Goal: Task Accomplishment & Management: Use online tool/utility

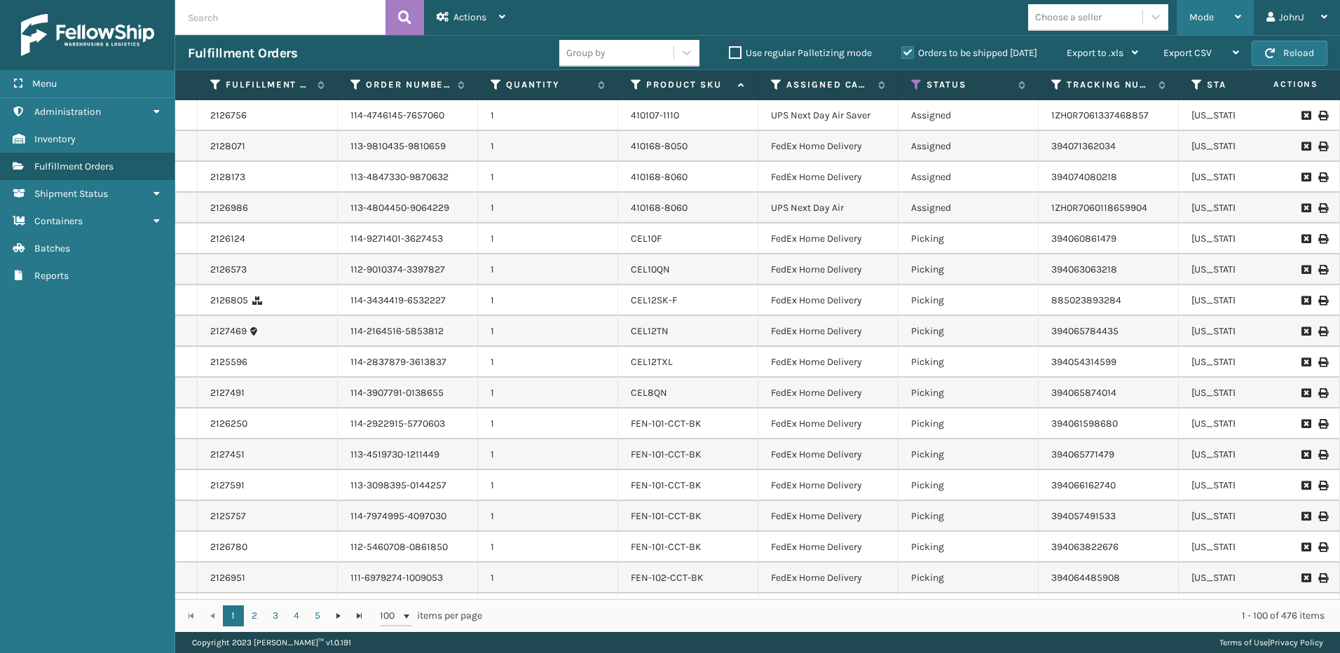
click at [1240, 13] on icon at bounding box center [1238, 17] width 6 height 10
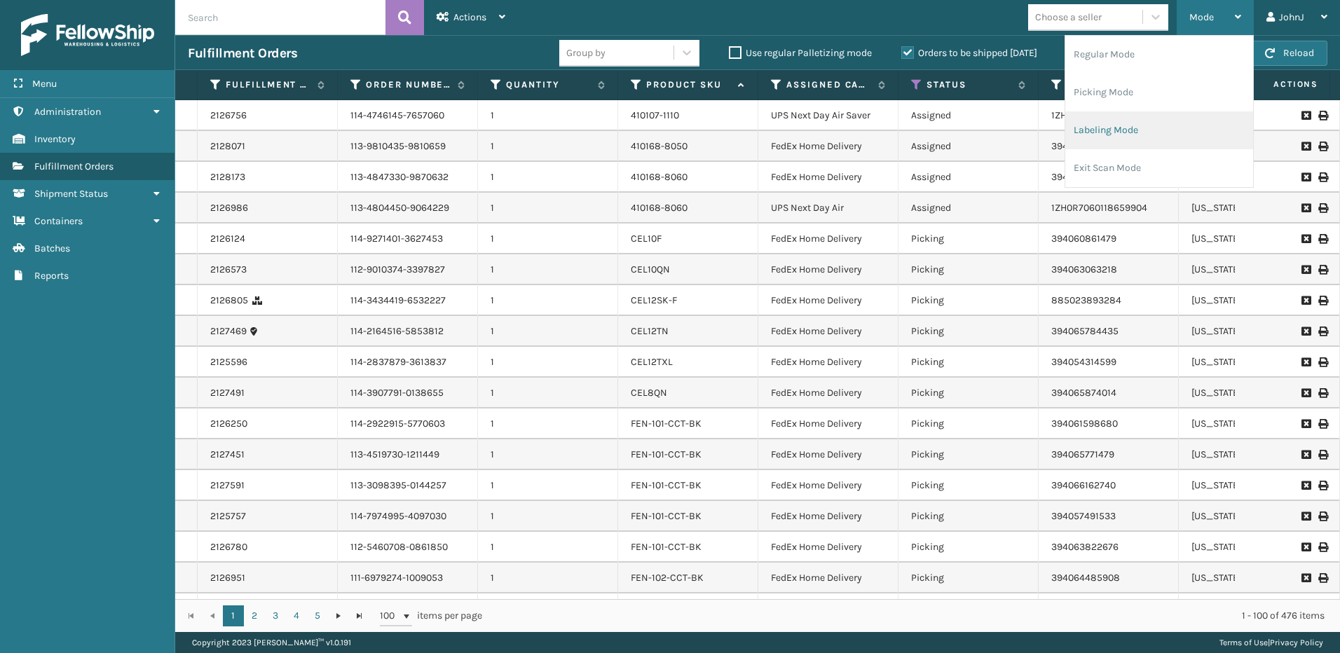
click at [1133, 132] on li "Labeling Mode" at bounding box center [1159, 130] width 188 height 38
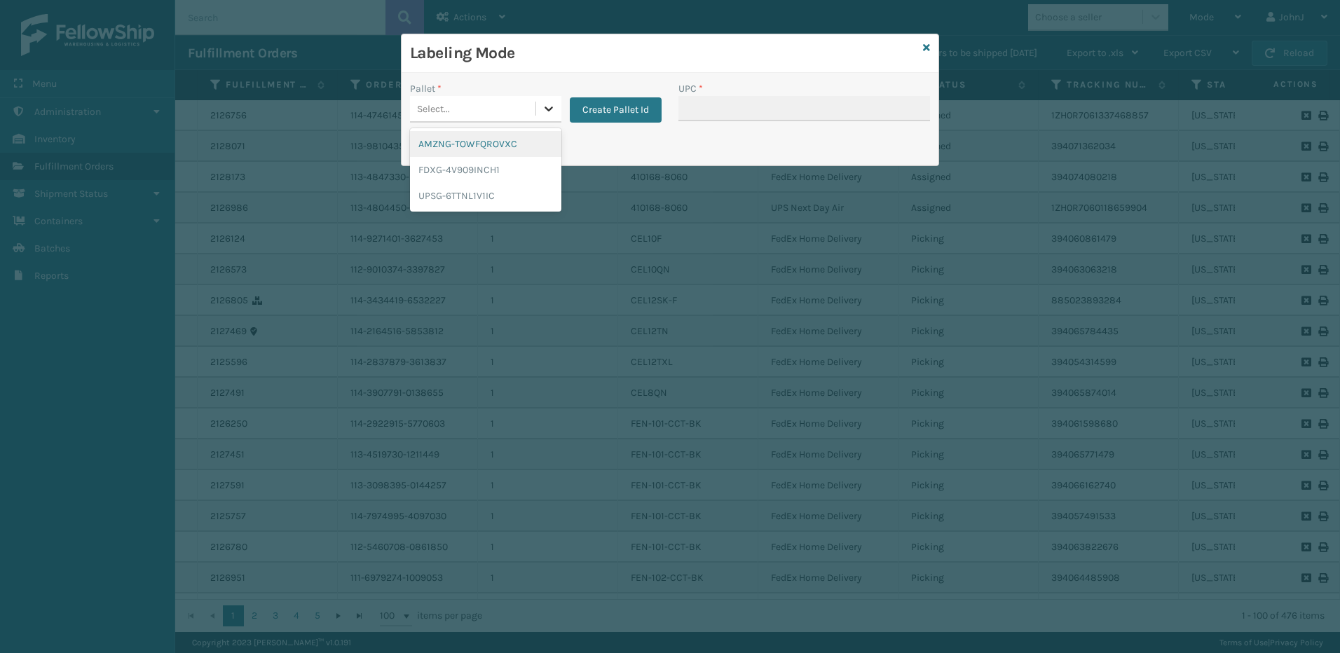
click at [545, 112] on icon at bounding box center [549, 109] width 14 height 14
click at [497, 165] on div "FDXG-4V909INCH1" at bounding box center [485, 170] width 151 height 26
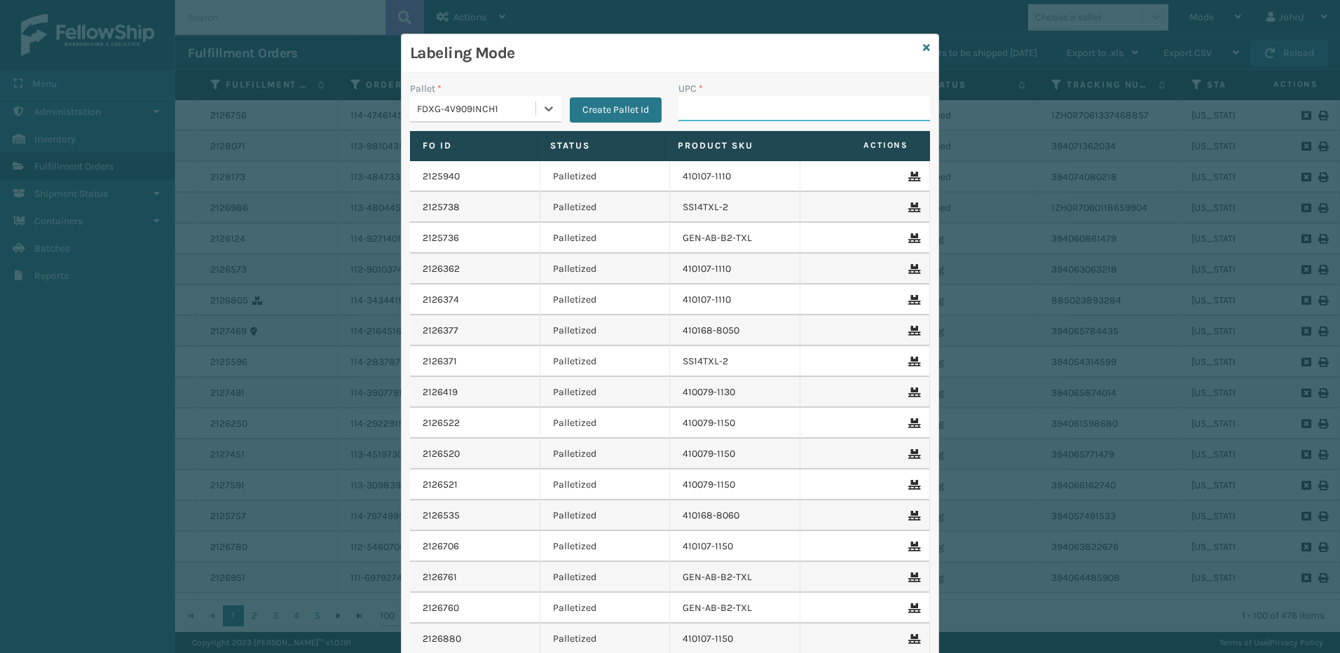
click at [697, 107] on input "UPC *" at bounding box center [804, 108] width 252 height 25
type input "8100819"
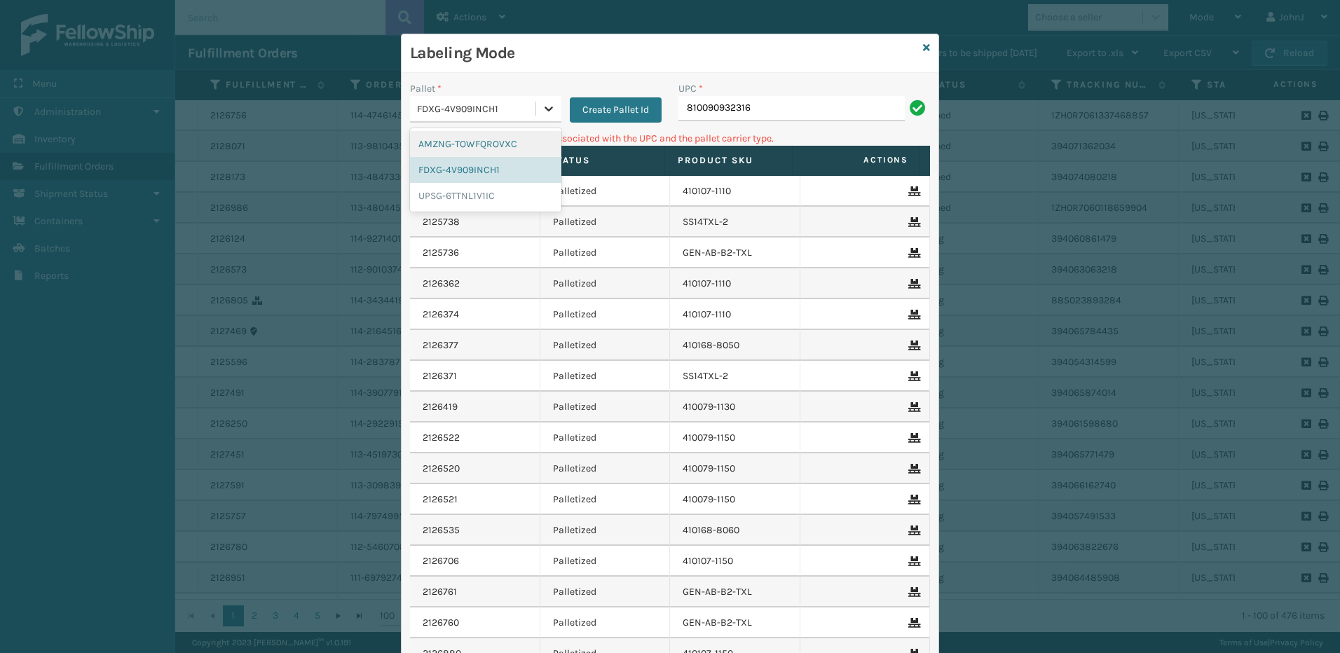
click at [545, 109] on icon at bounding box center [549, 109] width 8 height 5
click at [444, 198] on div "UPSG-6TTNL1V1IC" at bounding box center [485, 196] width 151 height 26
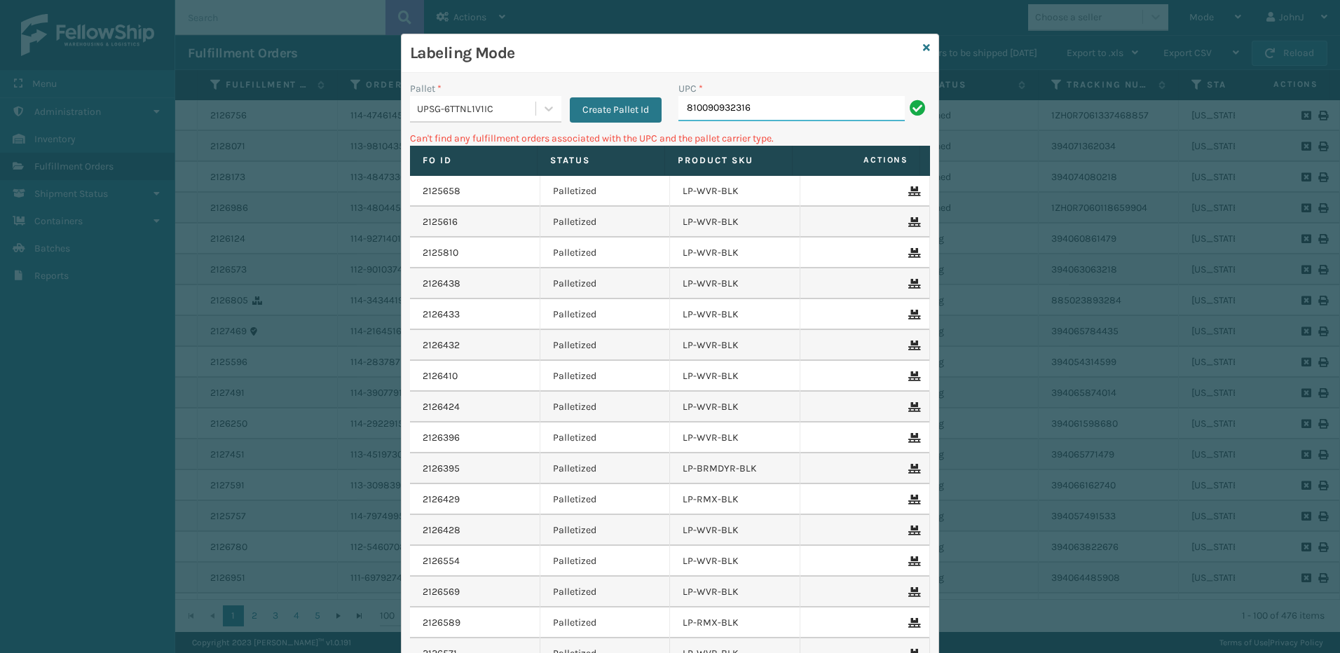
click at [784, 107] on input "810090932316" at bounding box center [791, 108] width 226 height 25
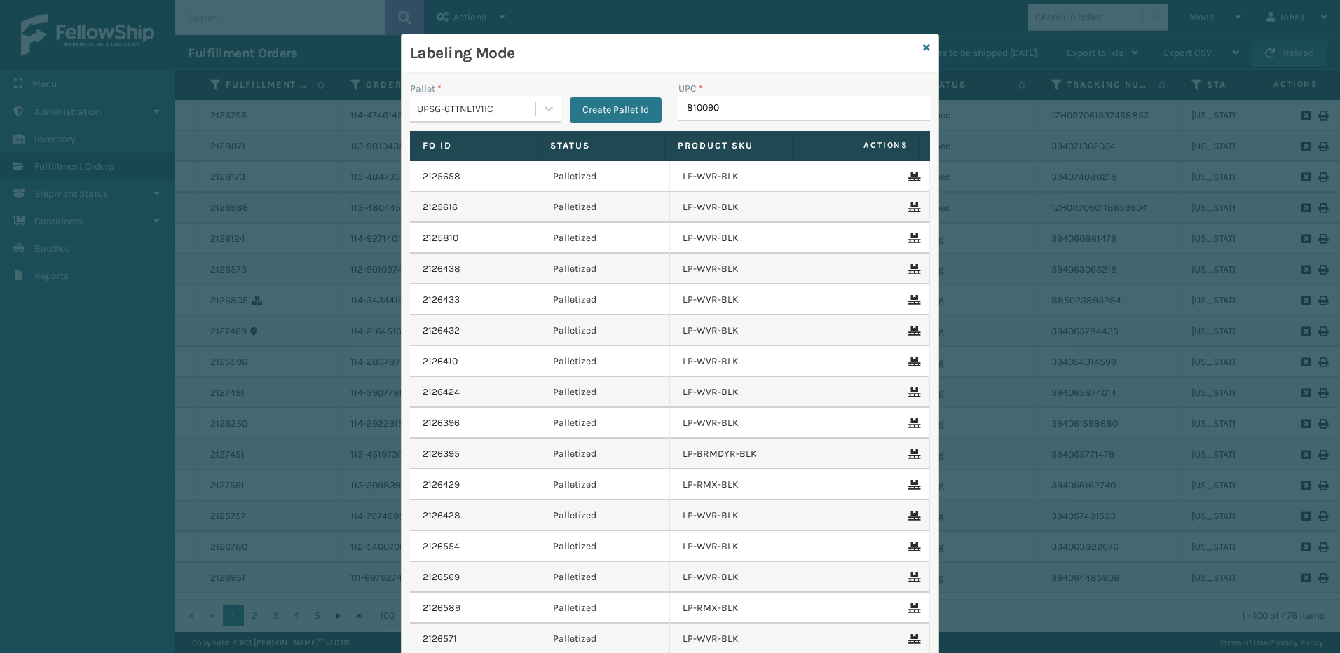
type input "8100909"
type input "810090933"
type input "8100909"
type input "810090931"
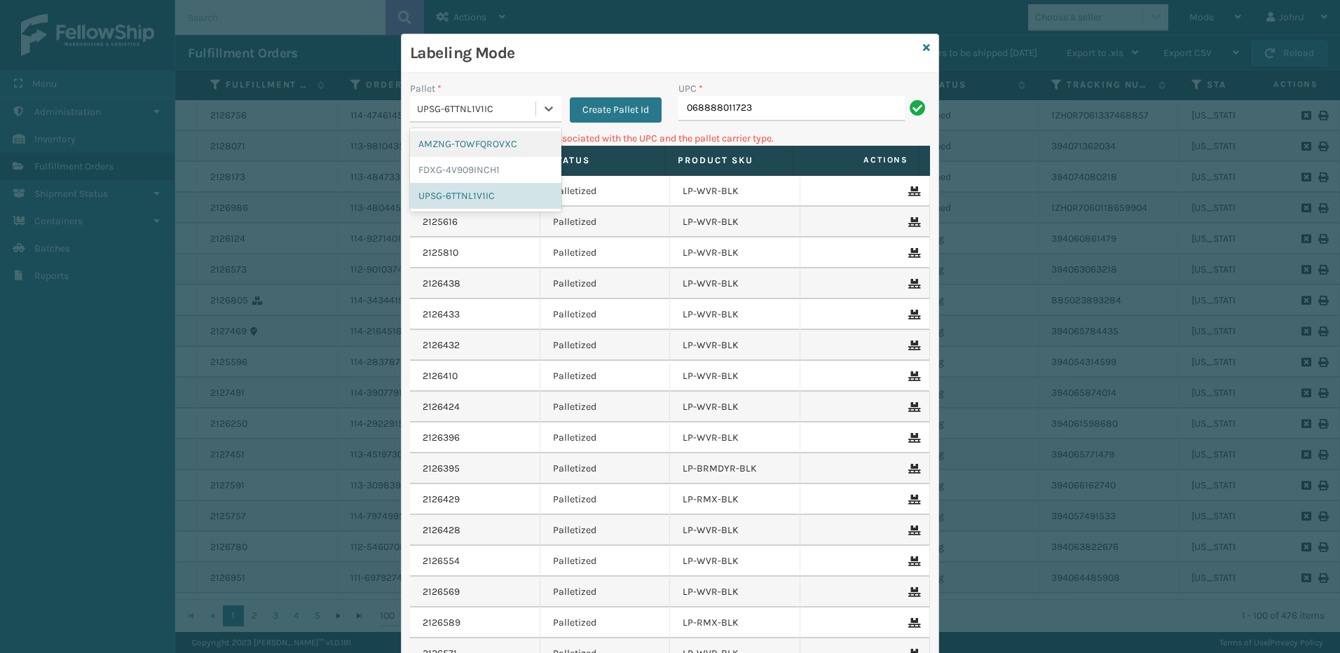
click at [474, 114] on div "UPSG-6TTNL1V1IC" at bounding box center [477, 109] width 120 height 15
click at [460, 145] on div "AMZNG-TOWFQROVXC" at bounding box center [485, 144] width 151 height 26
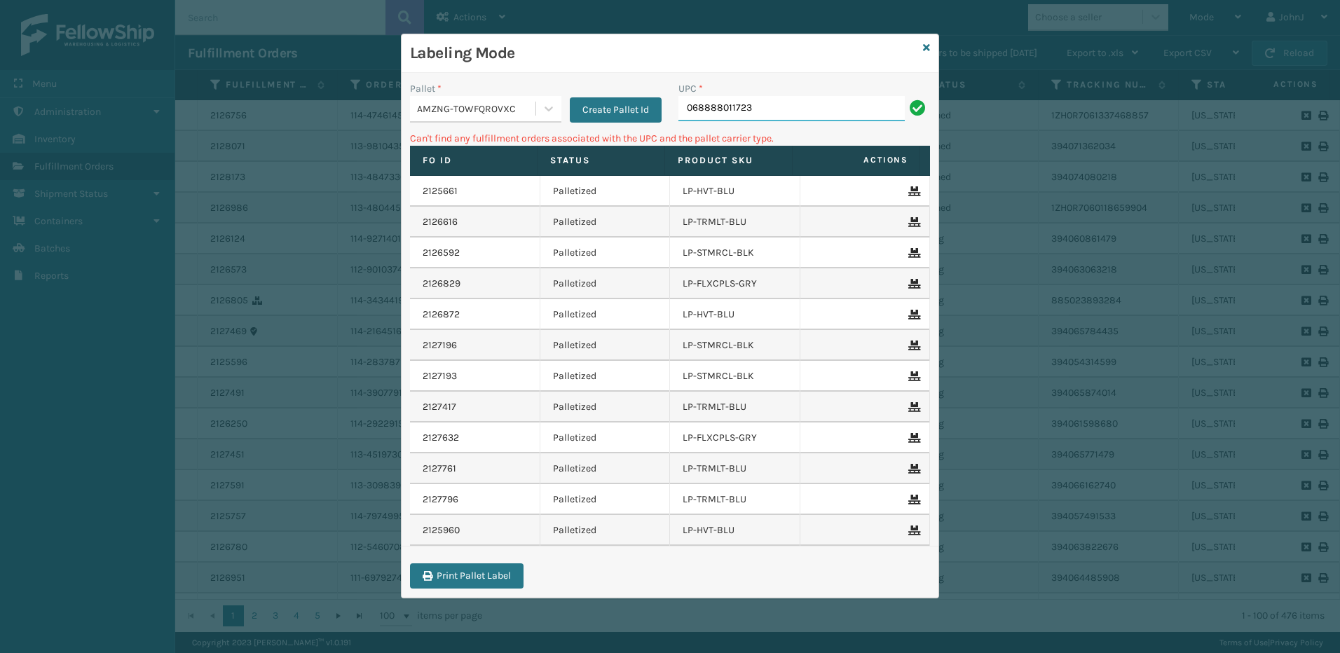
click at [823, 107] on input "068888011723" at bounding box center [791, 108] width 226 height 25
click at [521, 107] on div "AMZNG-TOWFQROVXC" at bounding box center [477, 109] width 120 height 15
click at [528, 166] on div "FDXG-4V909INCH1" at bounding box center [485, 170] width 151 height 26
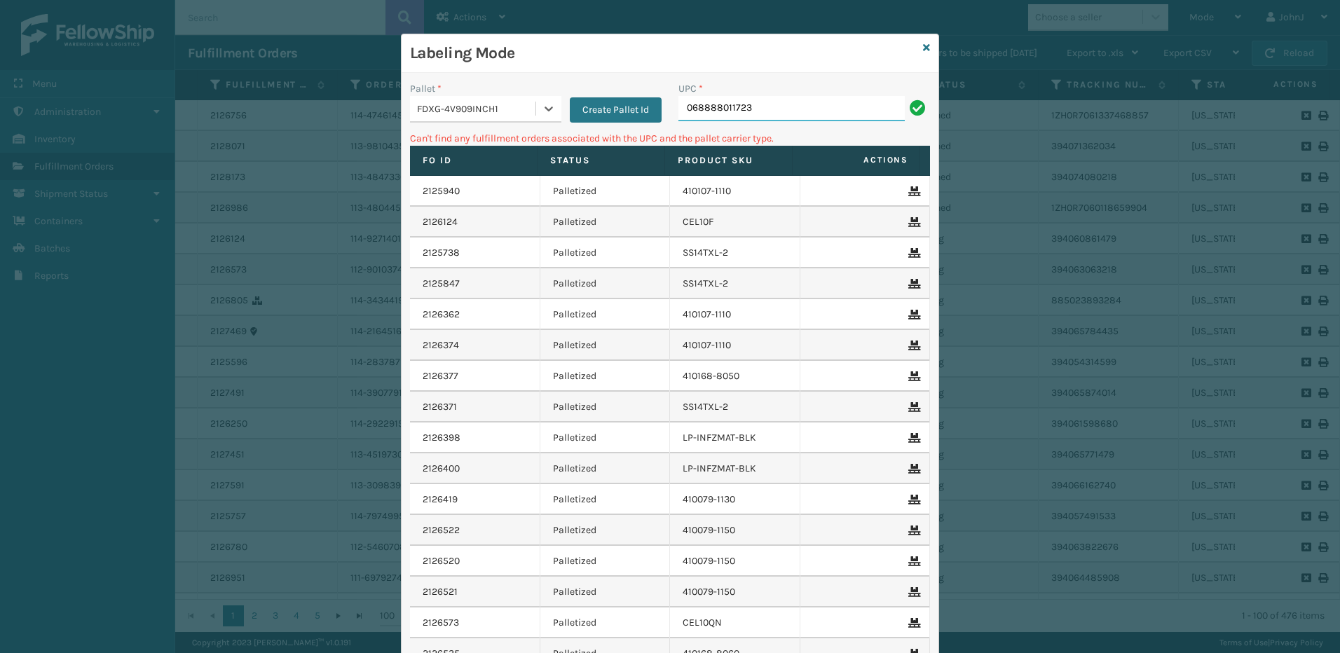
click at [828, 112] on input "068888011723" at bounding box center [791, 108] width 226 height 25
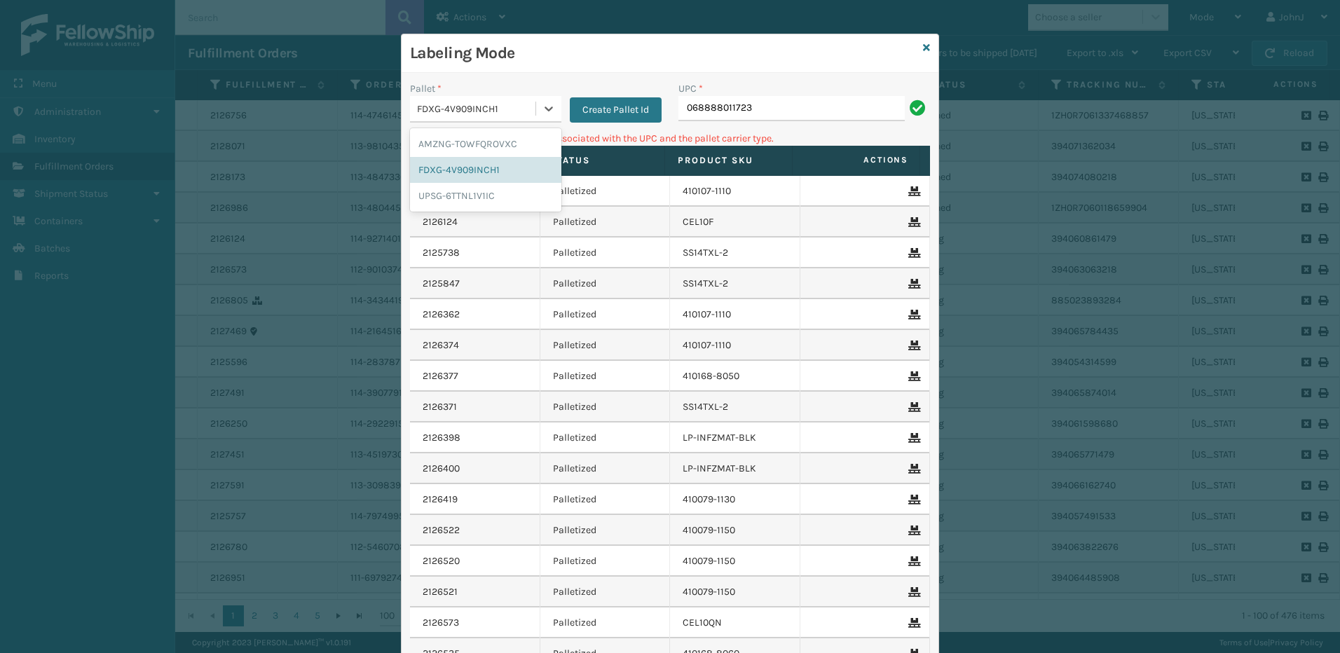
click at [518, 107] on div "FDXG-4V909INCH1" at bounding box center [477, 109] width 120 height 15
click at [510, 191] on div "UPSG-6TTNL1V1IC" at bounding box center [485, 196] width 151 height 26
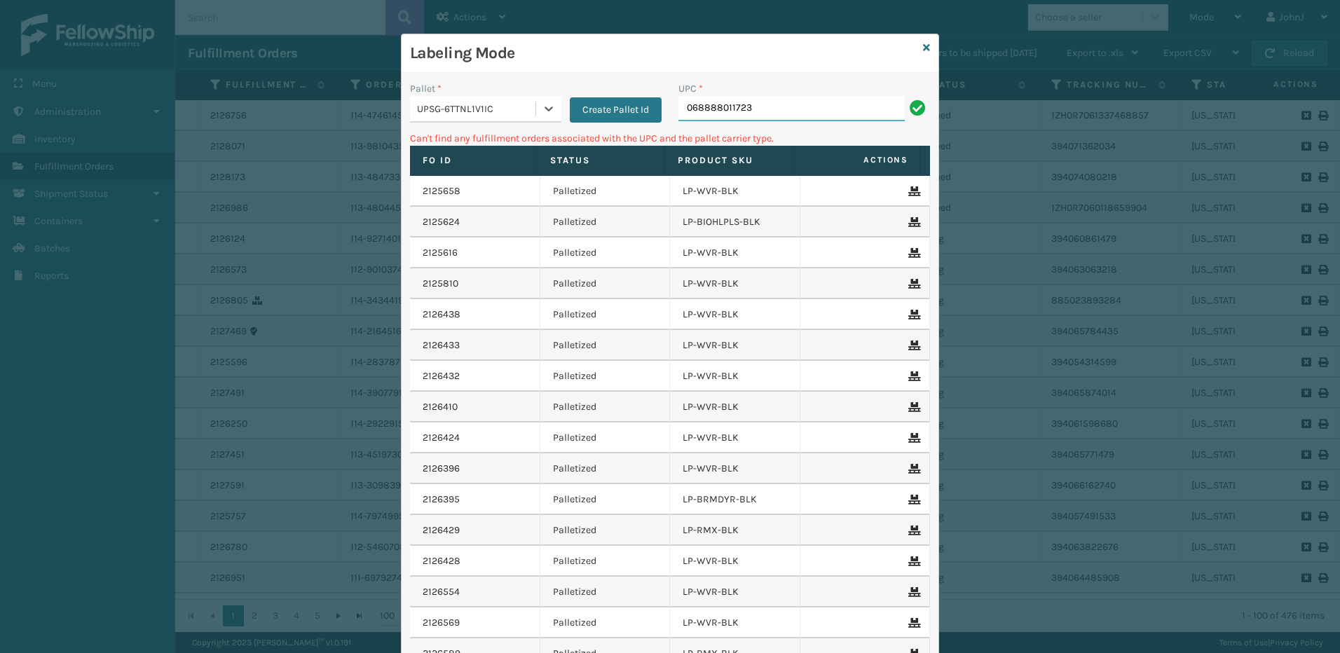
click at [791, 109] on input "068888011723" at bounding box center [791, 108] width 226 height 25
click at [786, 115] on input "068888011723" at bounding box center [791, 108] width 226 height 25
type input "LP-RMXPLS-BLK"
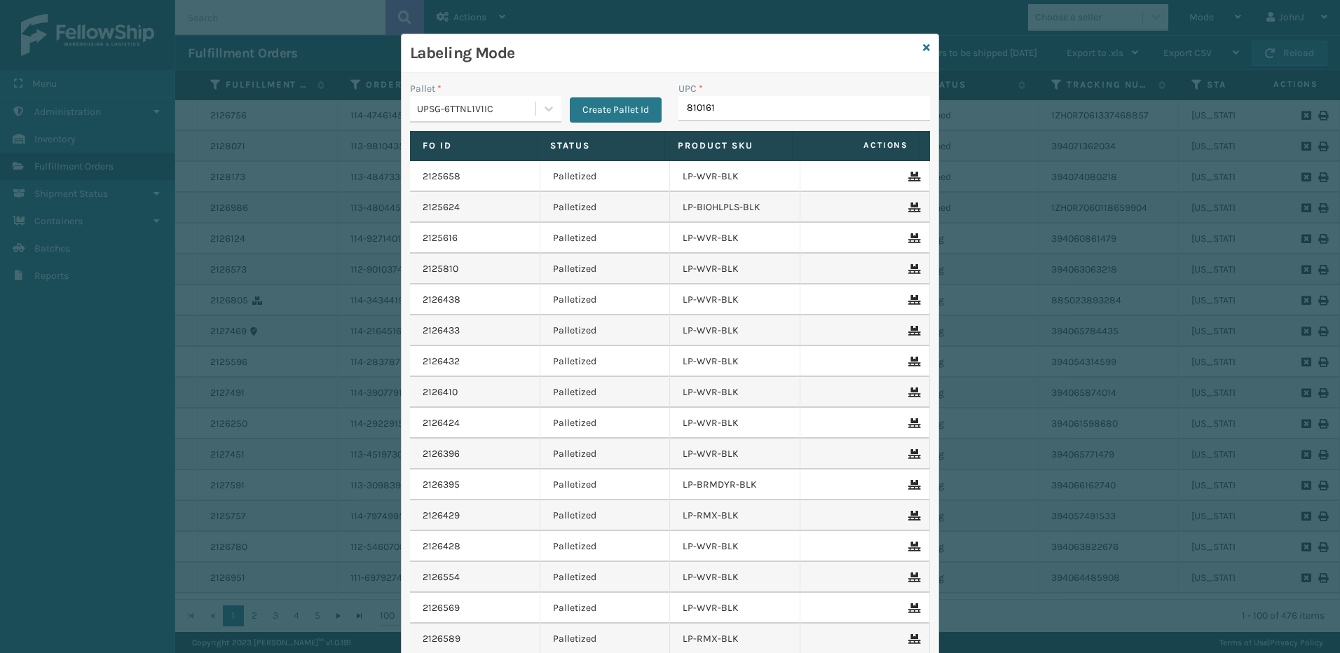
type input "8101613"
type input "810161332"
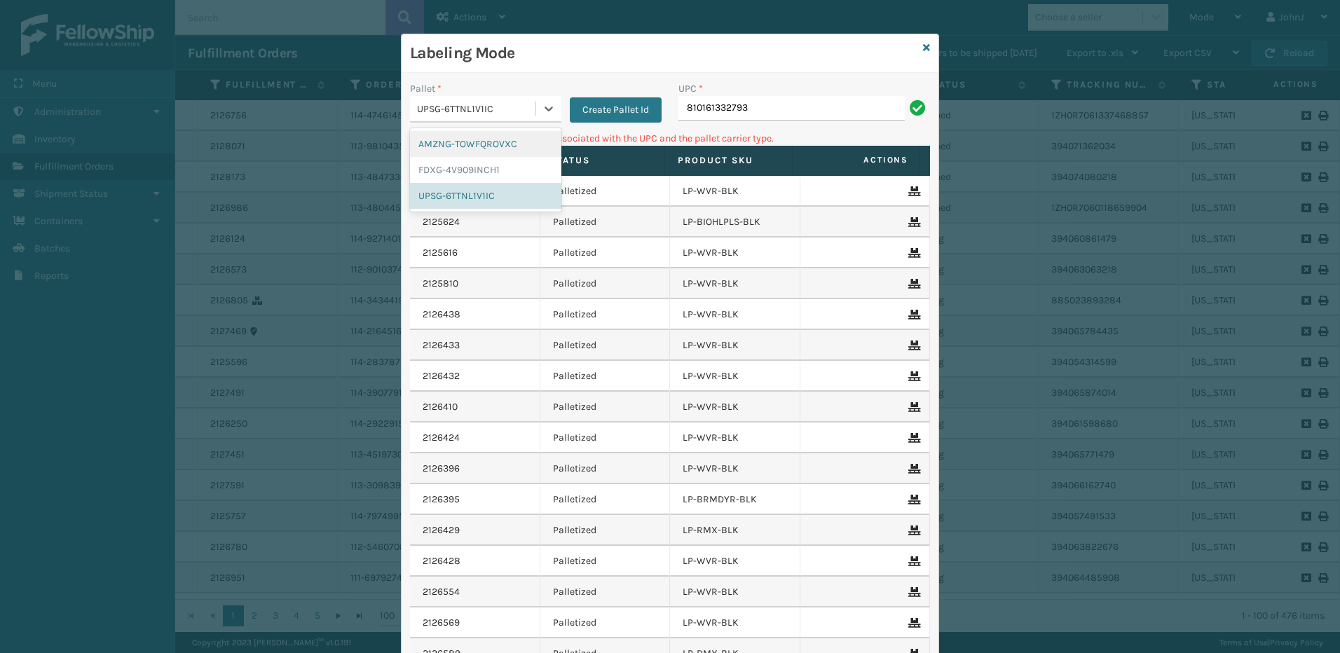
click at [500, 116] on div "UPSG-6TTNL1V1IC" at bounding box center [472, 108] width 125 height 23
click at [479, 144] on div "AMZNG-TOWFQROVXC" at bounding box center [485, 144] width 151 height 26
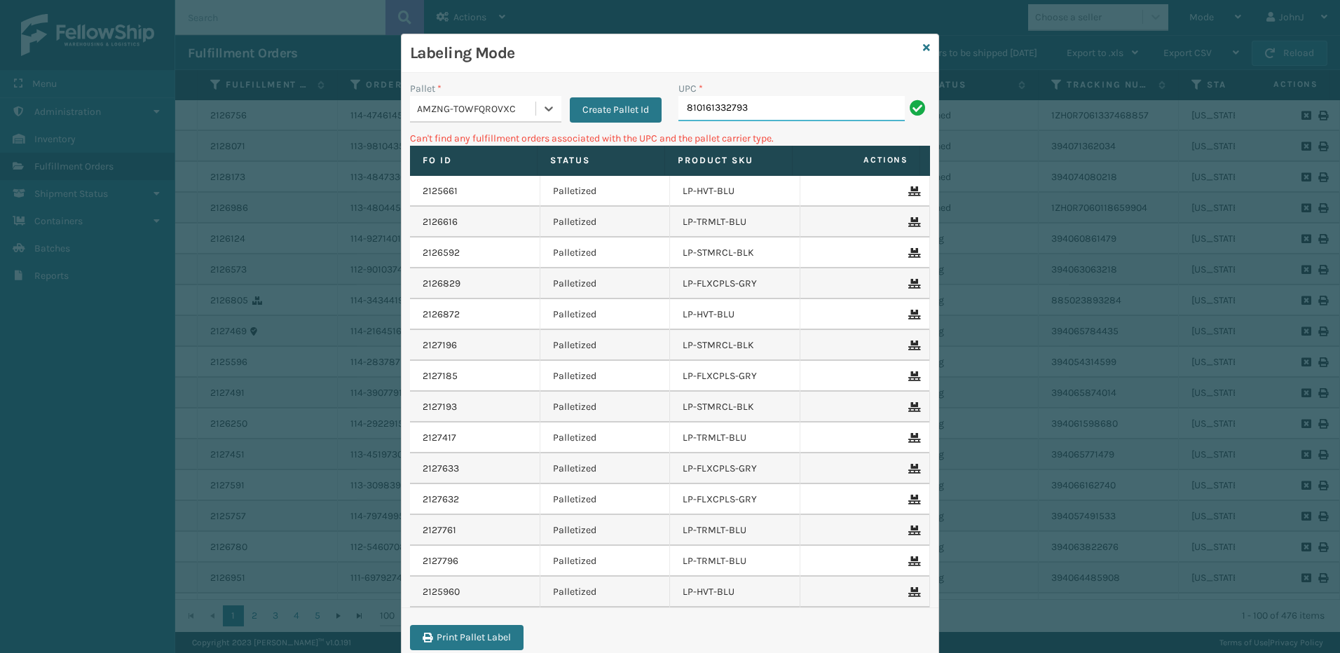
click at [805, 107] on input "810161332793" at bounding box center [791, 108] width 226 height 25
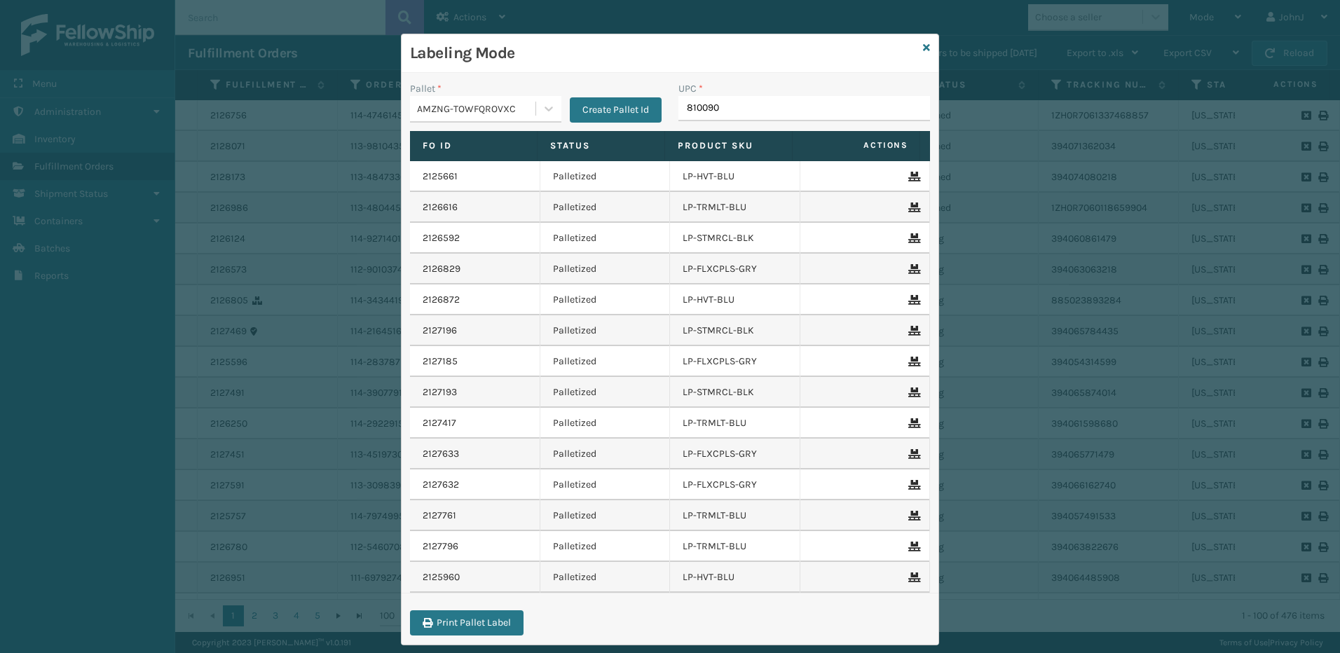
type input "8100909"
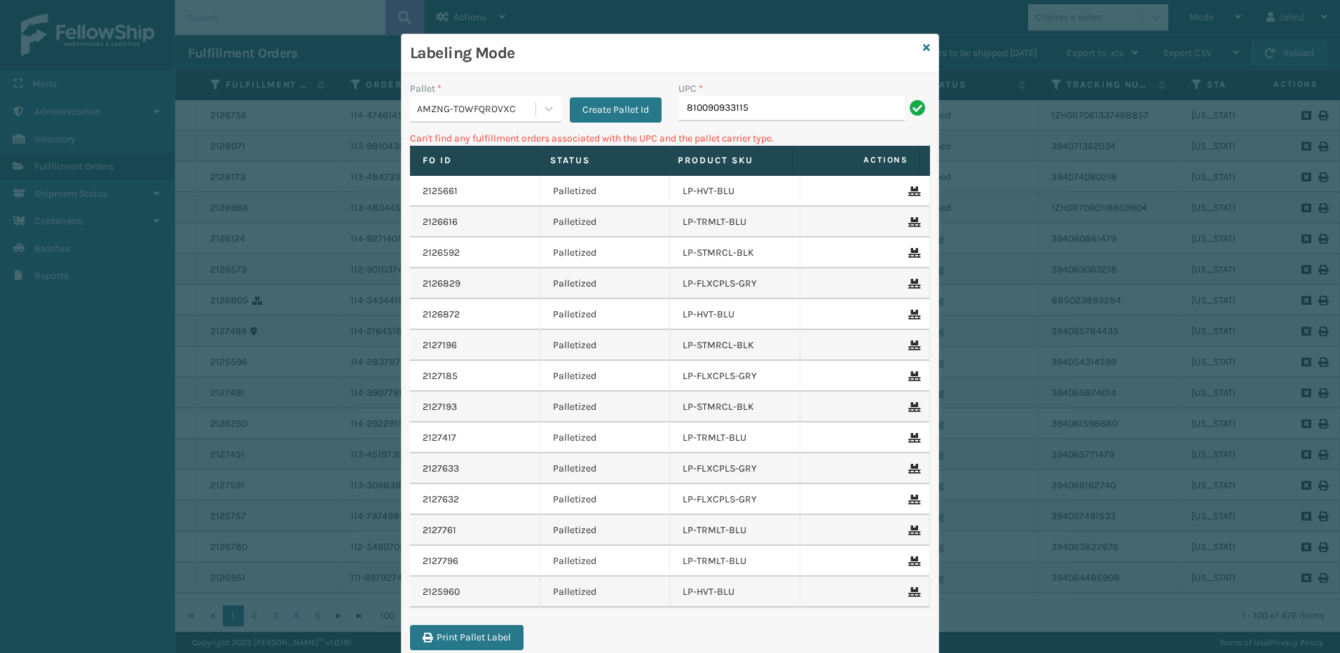
click at [527, 105] on div "AMZNG-TOWFQROVXC" at bounding box center [477, 109] width 120 height 15
drag, startPoint x: 451, startPoint y: 162, endPoint x: 796, endPoint y: 137, distance: 345.7
click at [456, 163] on div "FDXG-4V909INCH1" at bounding box center [485, 170] width 151 height 26
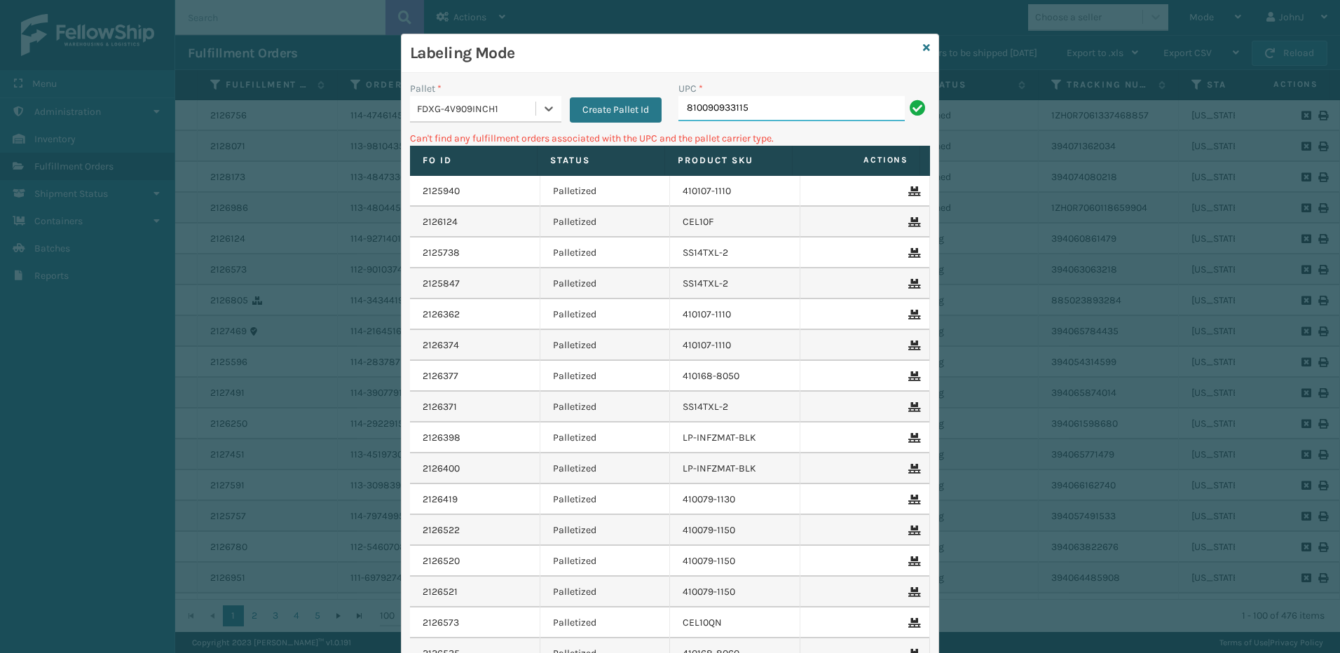
click at [830, 109] on input "810090933115" at bounding box center [791, 108] width 226 height 25
click at [508, 109] on div "FDXG-4V909INCH1" at bounding box center [477, 109] width 120 height 15
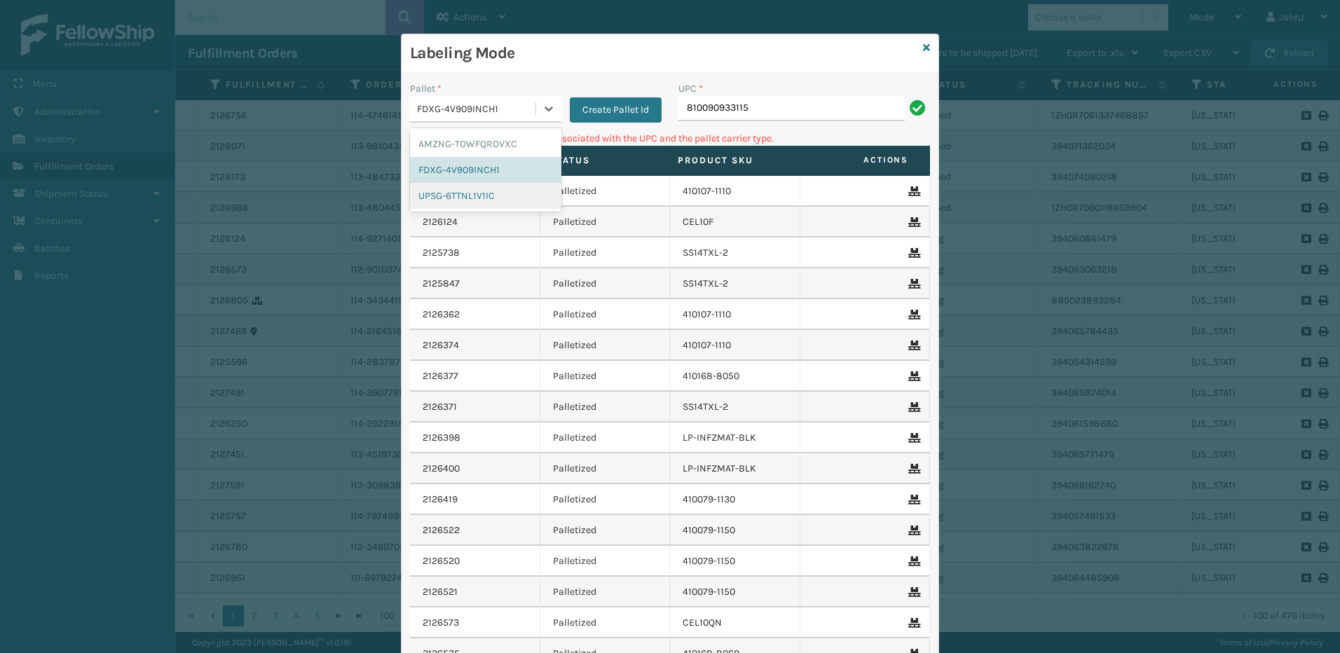
click at [490, 188] on div "UPSG-6TTNL1V1IC" at bounding box center [485, 196] width 151 height 26
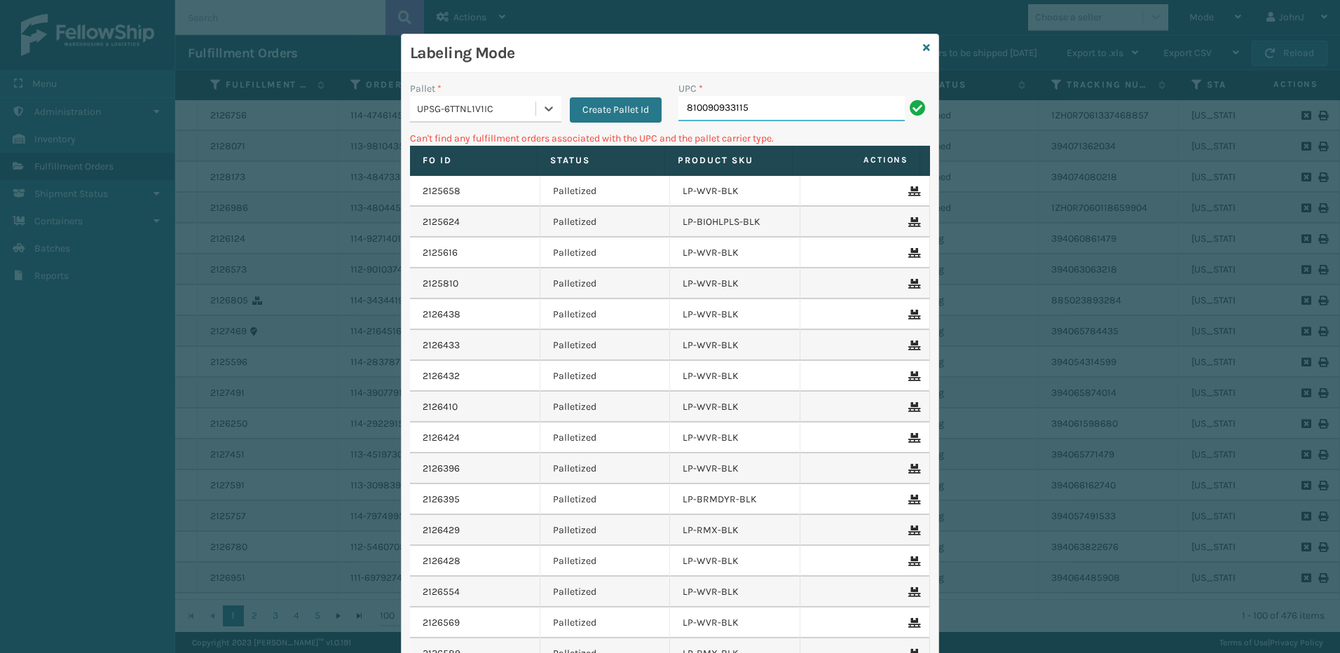
click at [838, 111] on input "810090933115" at bounding box center [791, 108] width 226 height 25
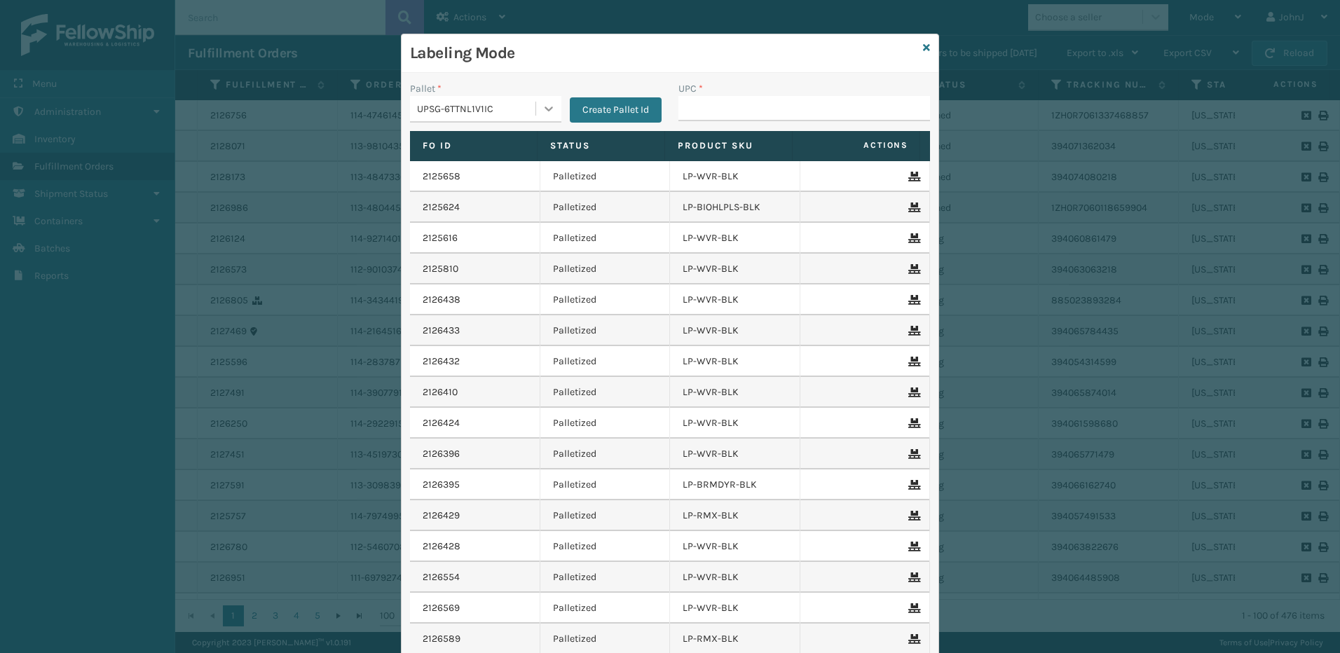
click at [544, 105] on icon at bounding box center [549, 109] width 14 height 14
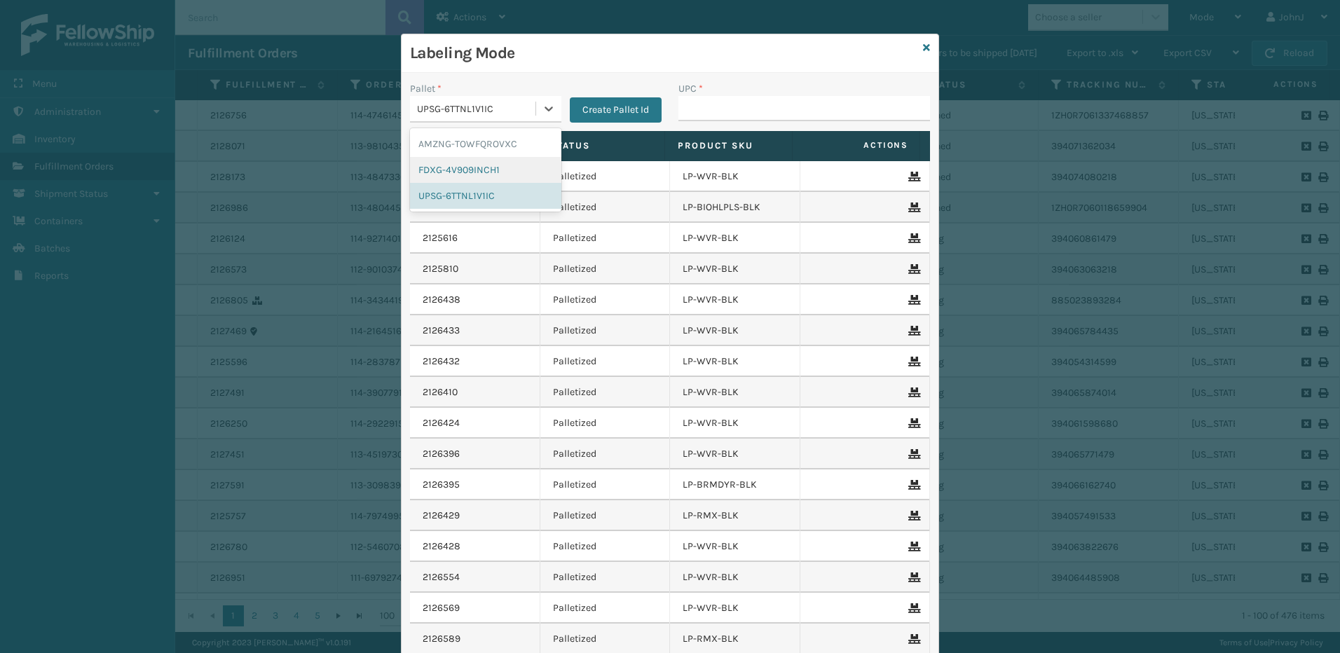
click at [474, 172] on div "FDXG-4V909INCH1" at bounding box center [485, 170] width 151 height 26
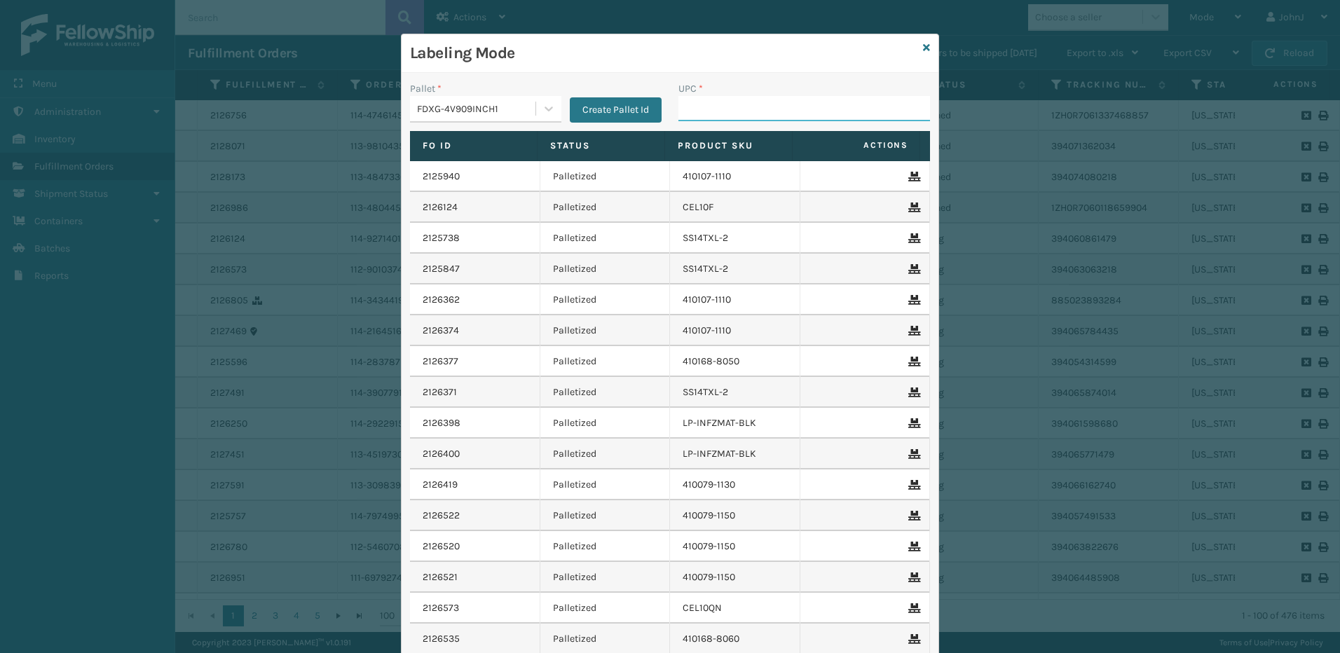
click at [746, 114] on input "UPC *" at bounding box center [804, 108] width 252 height 25
type input "8100819"
type input "GEN-AB-"
type input "GEN-AB-H"
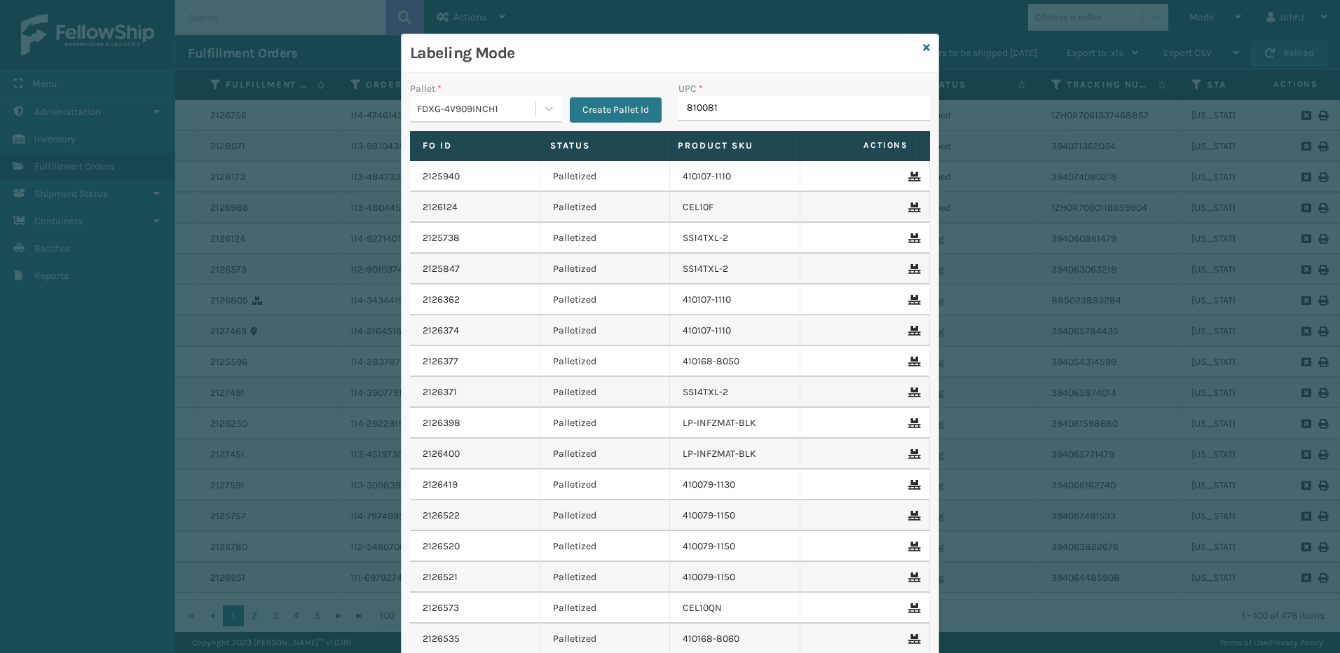
type input "8100819"
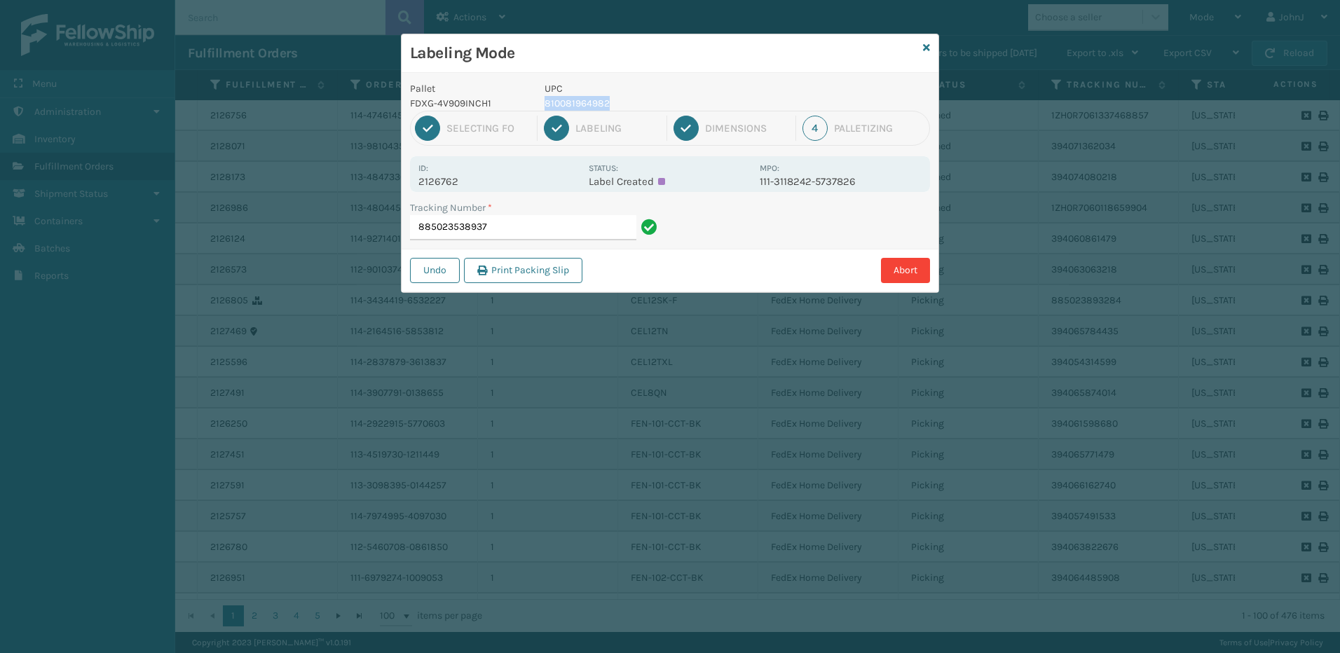
drag, startPoint x: 544, startPoint y: 102, endPoint x: 629, endPoint y: 107, distance: 85.6
click at [629, 107] on p "810081964982" at bounding box center [648, 103] width 207 height 15
copy p "810081964982"
click at [532, 216] on input "885023538937" at bounding box center [523, 227] width 226 height 25
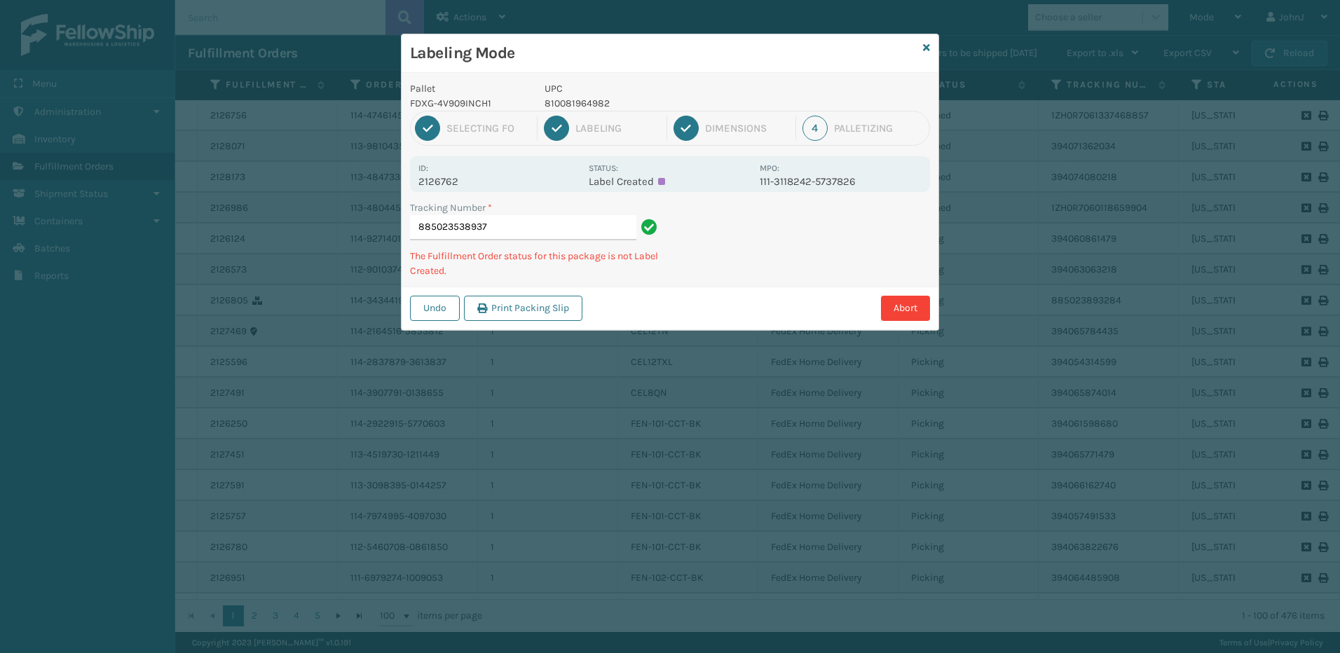
click at [629, 101] on p "810081964982" at bounding box center [648, 103] width 207 height 15
drag, startPoint x: 545, startPoint y: 104, endPoint x: 613, endPoint y: 104, distance: 68.0
click at [613, 104] on p "810081964982" at bounding box center [648, 103] width 207 height 15
copy p "810081964982"
click at [522, 227] on input "885023538937" at bounding box center [523, 227] width 226 height 25
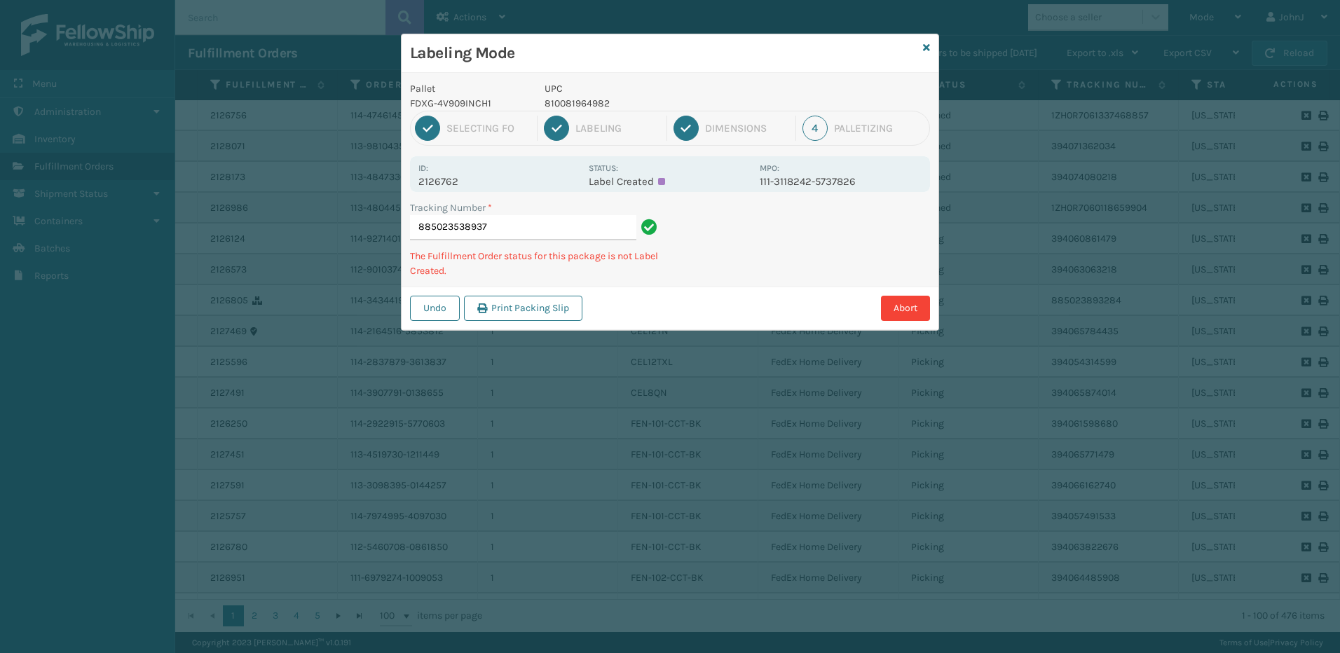
click at [631, 101] on p "810081964982" at bounding box center [648, 103] width 207 height 15
click at [553, 224] on input "885023538937" at bounding box center [523, 227] width 226 height 25
click at [631, 105] on p "810081964982" at bounding box center [648, 103] width 207 height 15
click at [505, 228] on input "885023538937" at bounding box center [523, 227] width 226 height 25
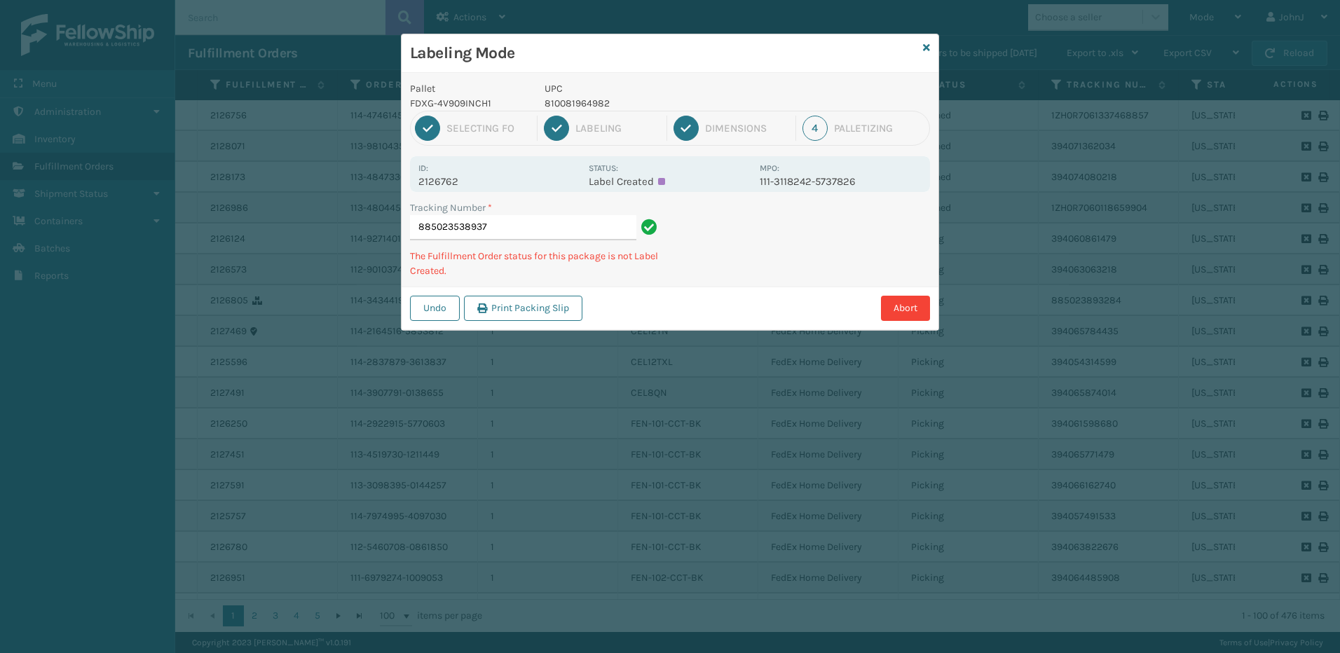
click at [578, 184] on p "2126762" at bounding box center [499, 181] width 162 height 13
click at [446, 309] on button "Undo" at bounding box center [435, 308] width 50 height 25
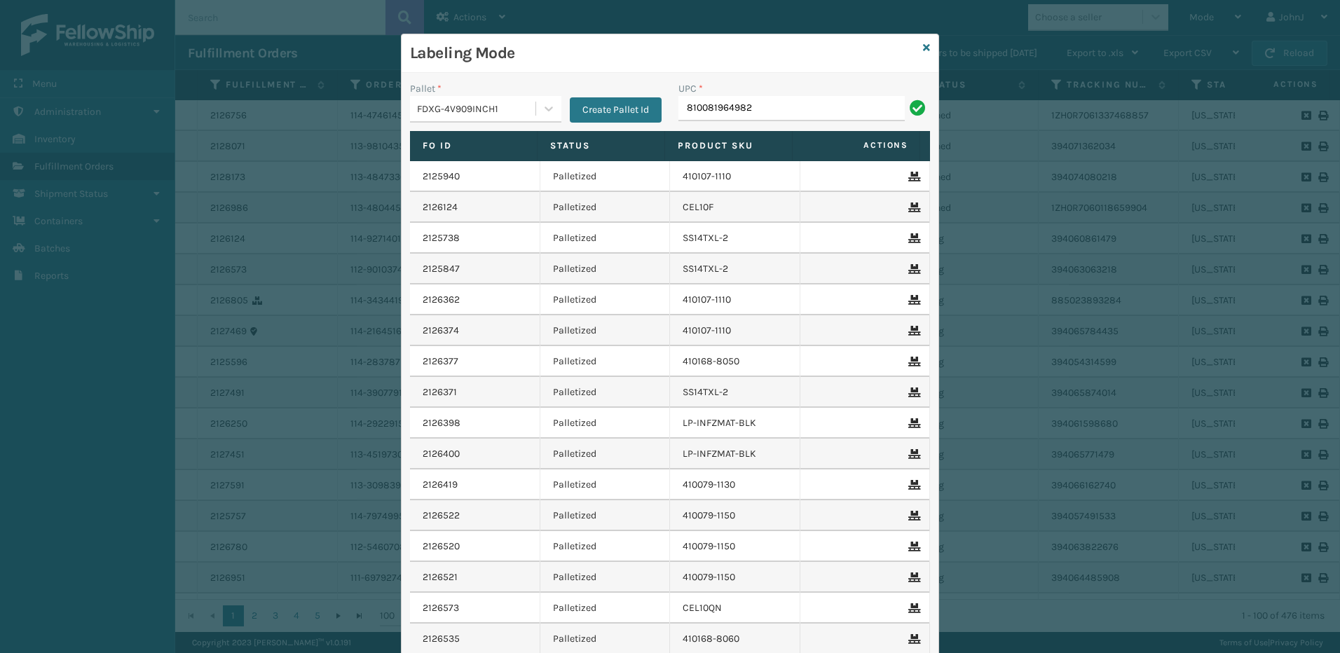
type input "810081964982"
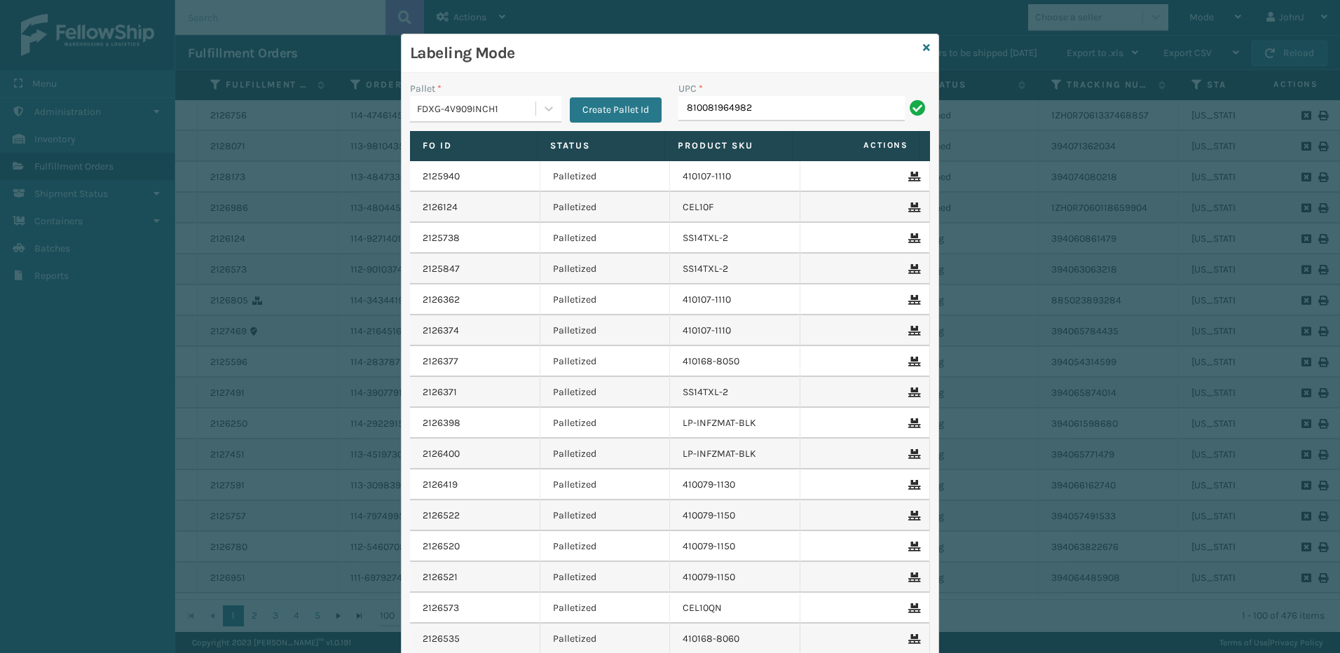
type input "810081964982"
type input "8"
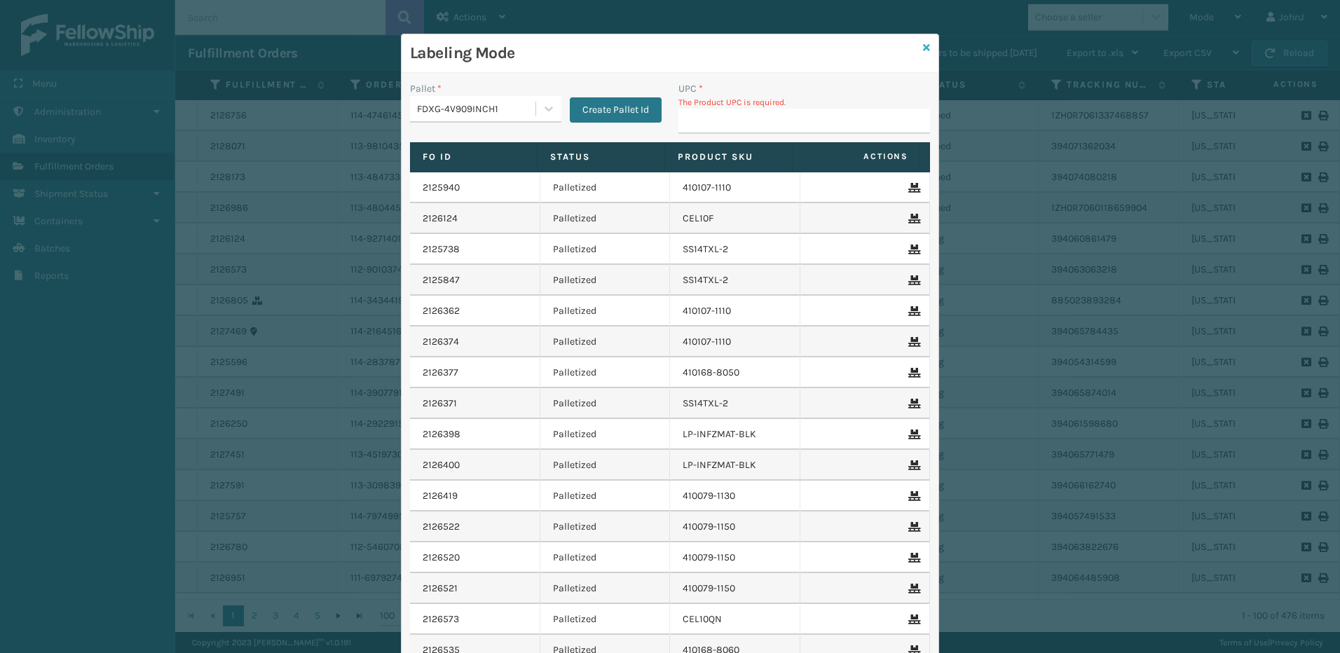
click at [923, 48] on icon at bounding box center [926, 48] width 7 height 10
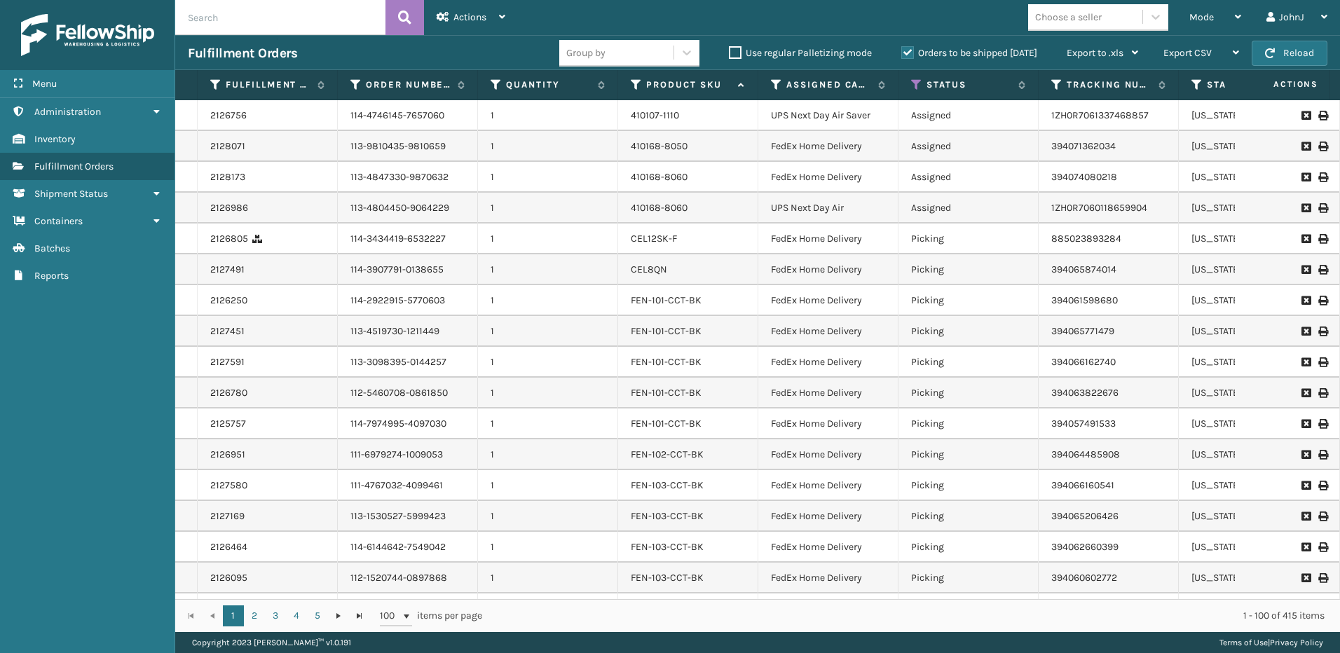
click at [905, 50] on label "Orders to be shipped [DATE]" at bounding box center [969, 53] width 136 height 12
click at [902, 50] on input "Orders to be shipped [DATE]" at bounding box center [901, 49] width 1 height 9
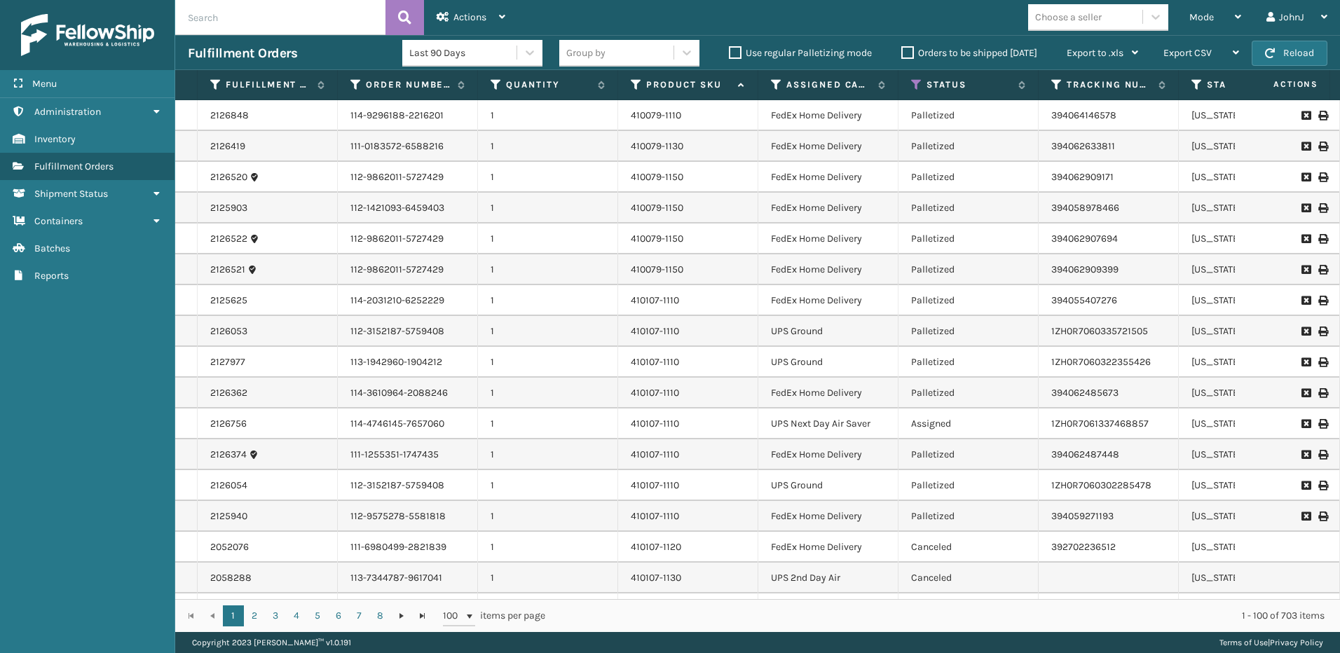
click at [275, 18] on input "text" at bounding box center [280, 17] width 210 height 35
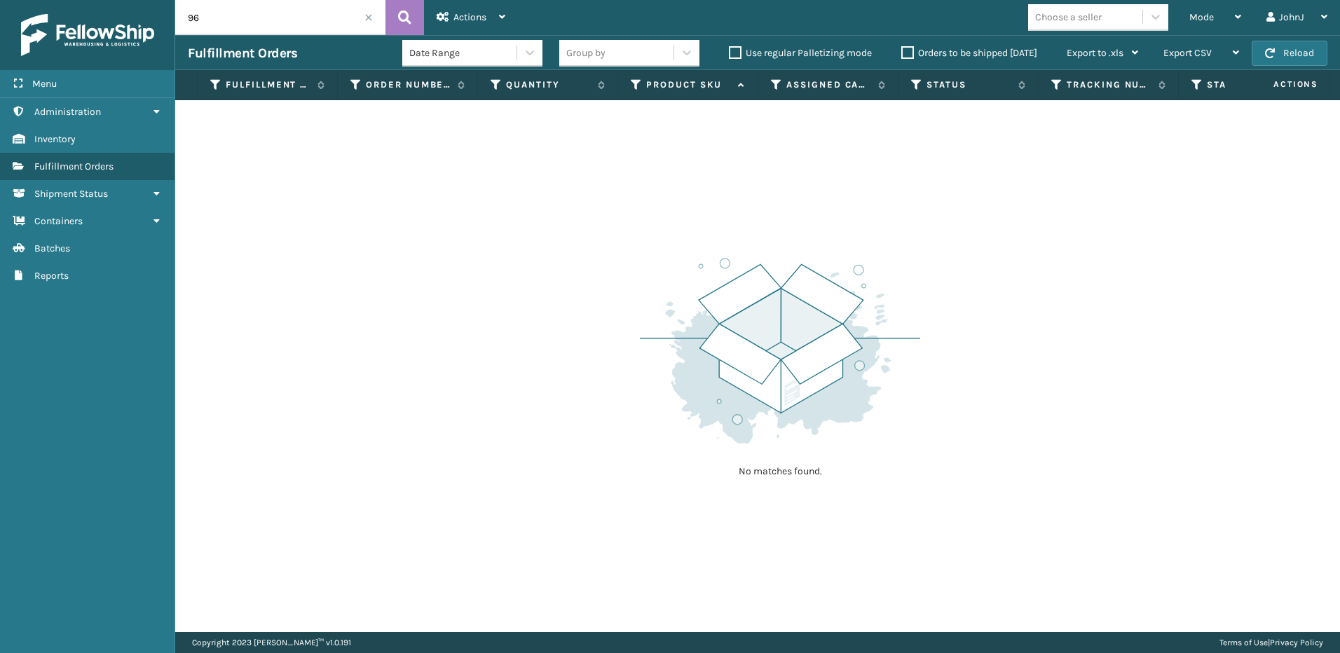
type input "9"
type input "885023538937"
click at [366, 20] on span at bounding box center [368, 17] width 8 height 8
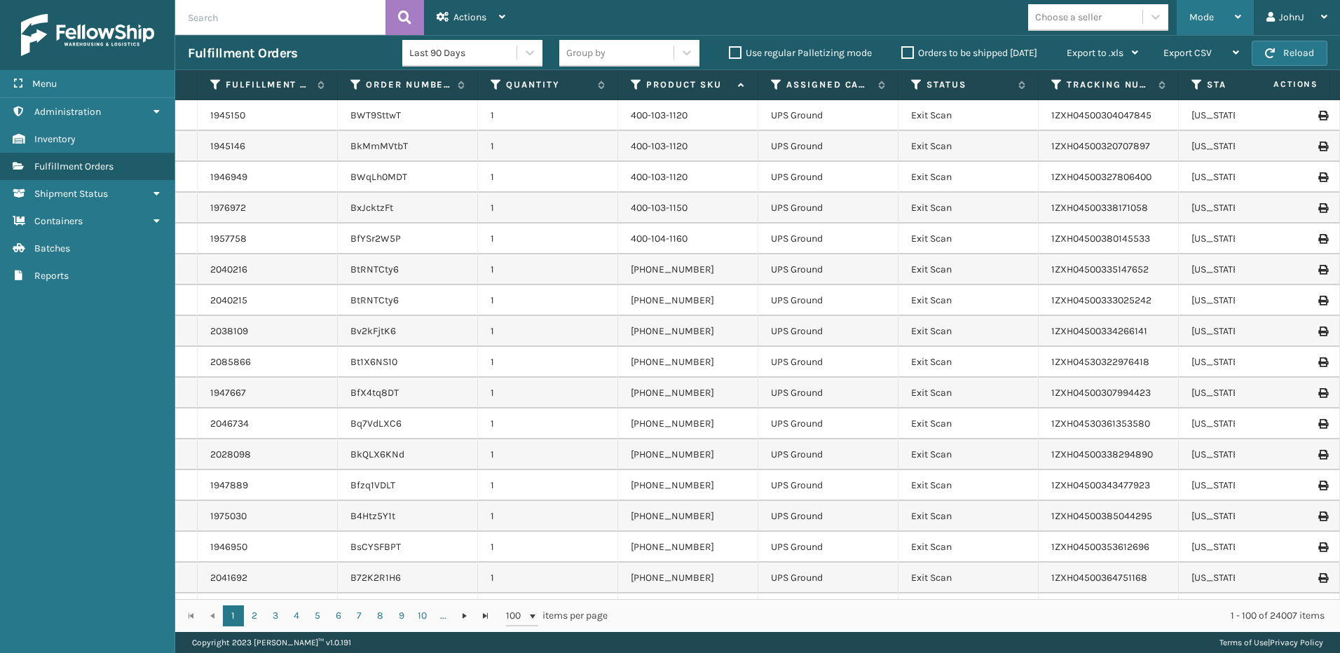
click at [1237, 15] on icon at bounding box center [1238, 17] width 6 height 10
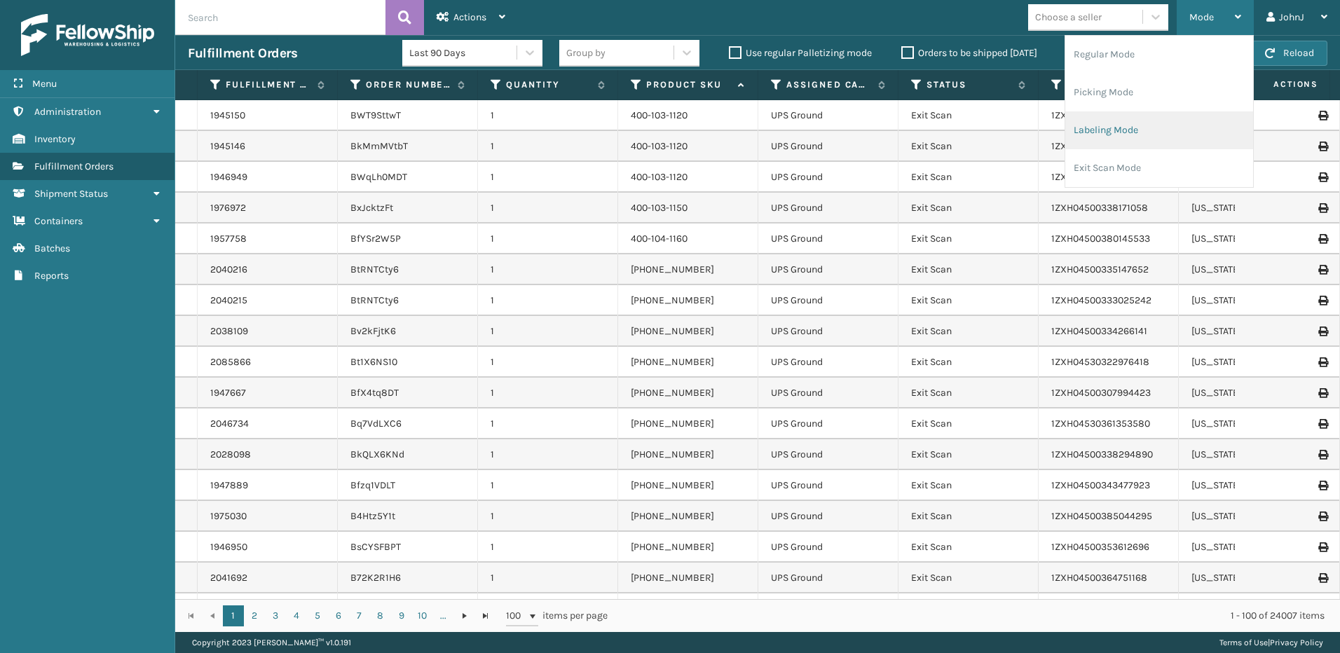
click at [1116, 129] on li "Labeling Mode" at bounding box center [1159, 130] width 188 height 38
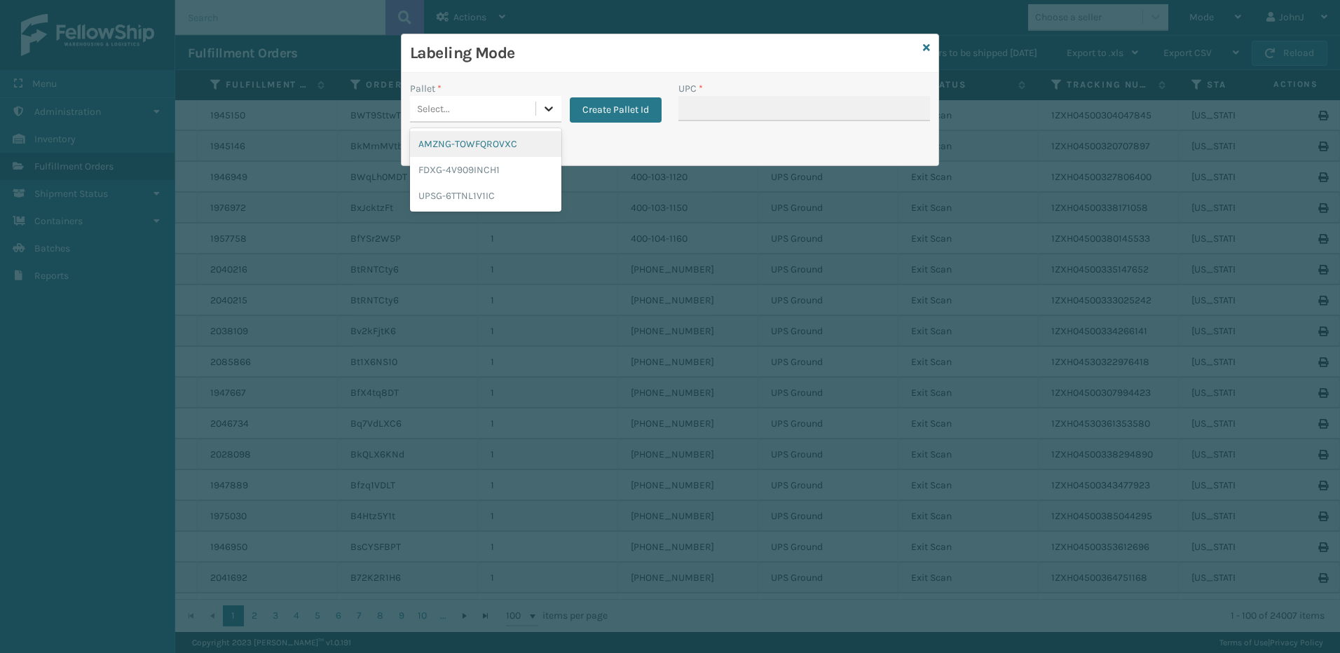
click at [549, 105] on icon at bounding box center [549, 109] width 14 height 14
click at [479, 168] on div "FDXG-4V909INCH1" at bounding box center [485, 170] width 151 height 26
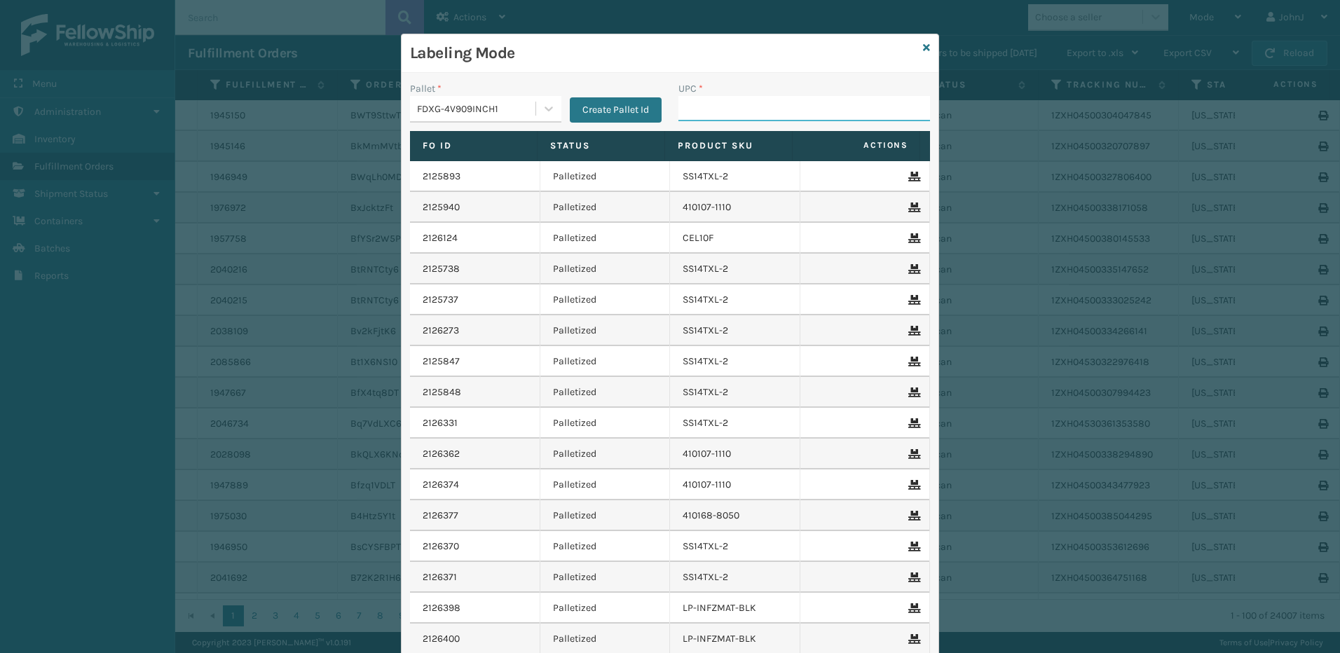
click at [691, 113] on input "UPC *" at bounding box center [804, 108] width 252 height 25
paste input "810081964982"
type input "810081964982"
click at [923, 51] on icon at bounding box center [926, 48] width 7 height 10
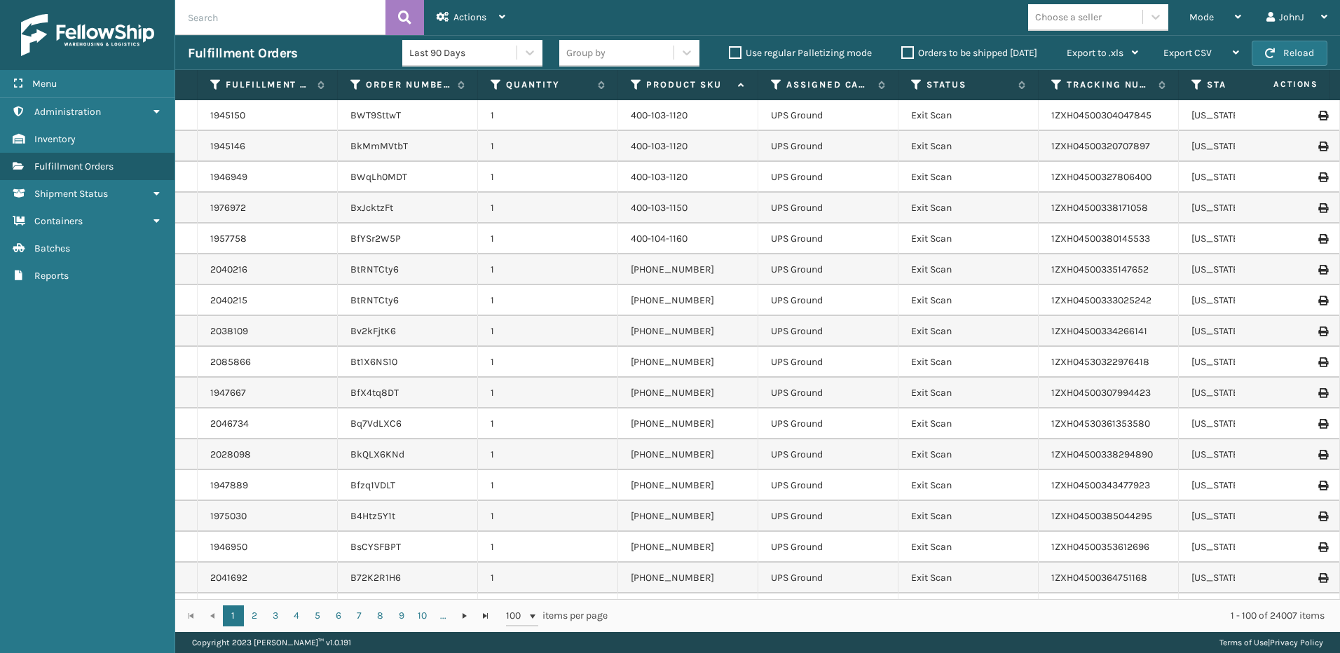
click at [266, 10] on input "text" at bounding box center [280, 17] width 210 height 35
type input "885038007488"
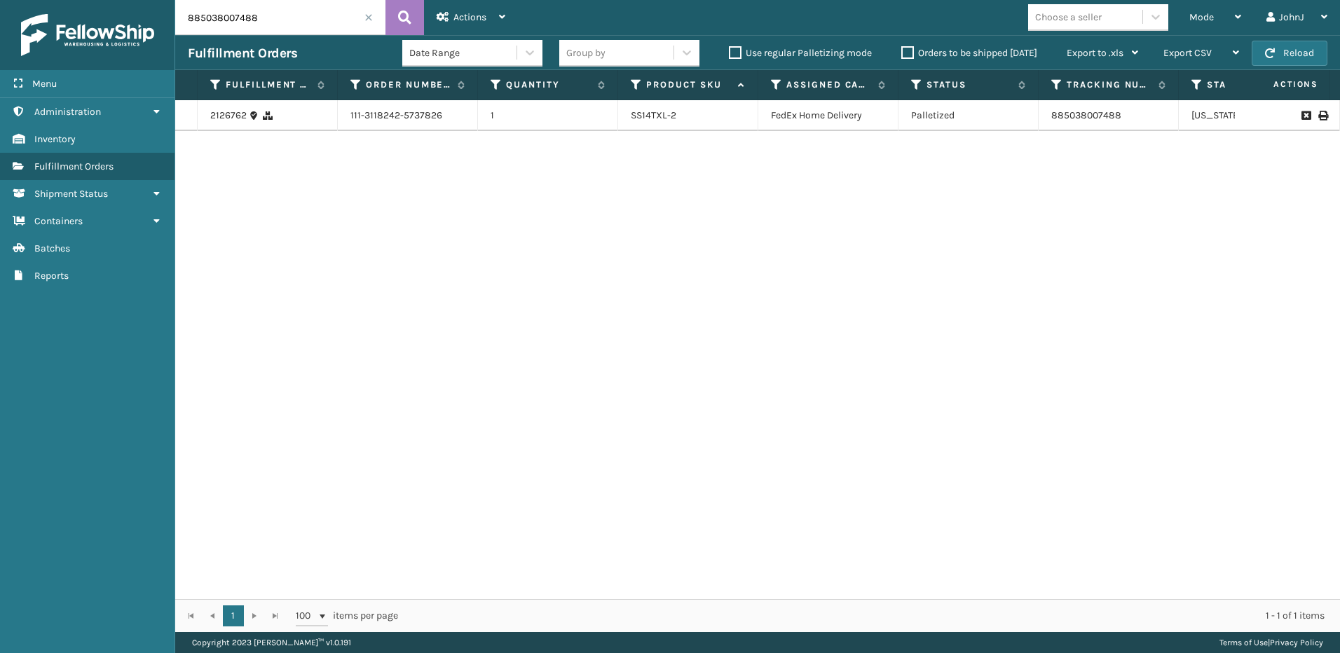
click at [371, 16] on span at bounding box center [368, 17] width 8 height 8
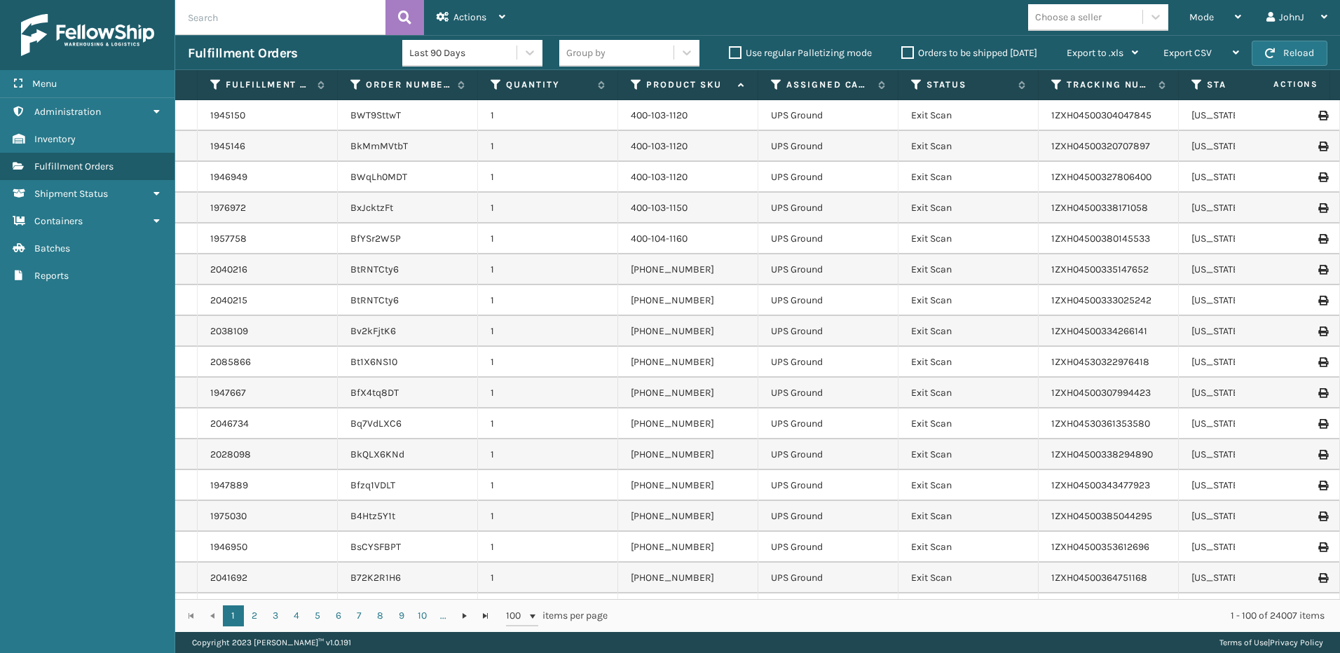
click at [905, 53] on label "Orders to be shipped [DATE]" at bounding box center [969, 53] width 136 height 12
click at [902, 53] on input "Orders to be shipped [DATE]" at bounding box center [901, 49] width 1 height 9
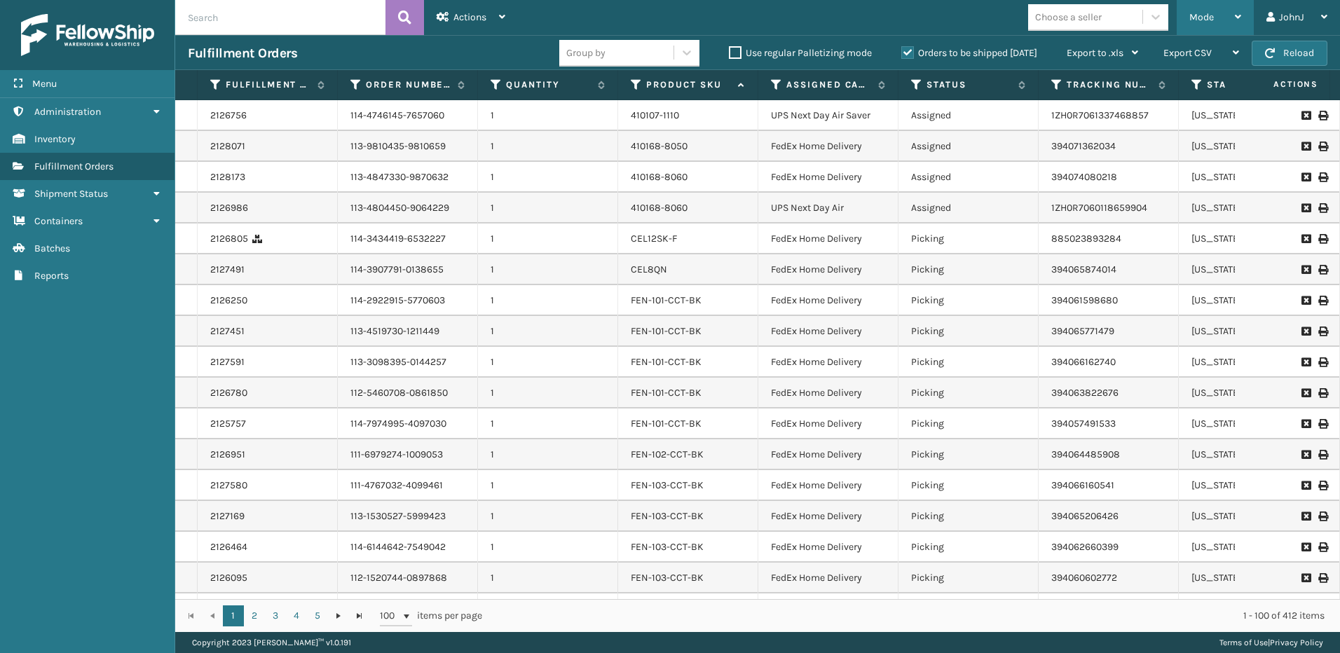
click at [1236, 15] on icon at bounding box center [1238, 17] width 6 height 10
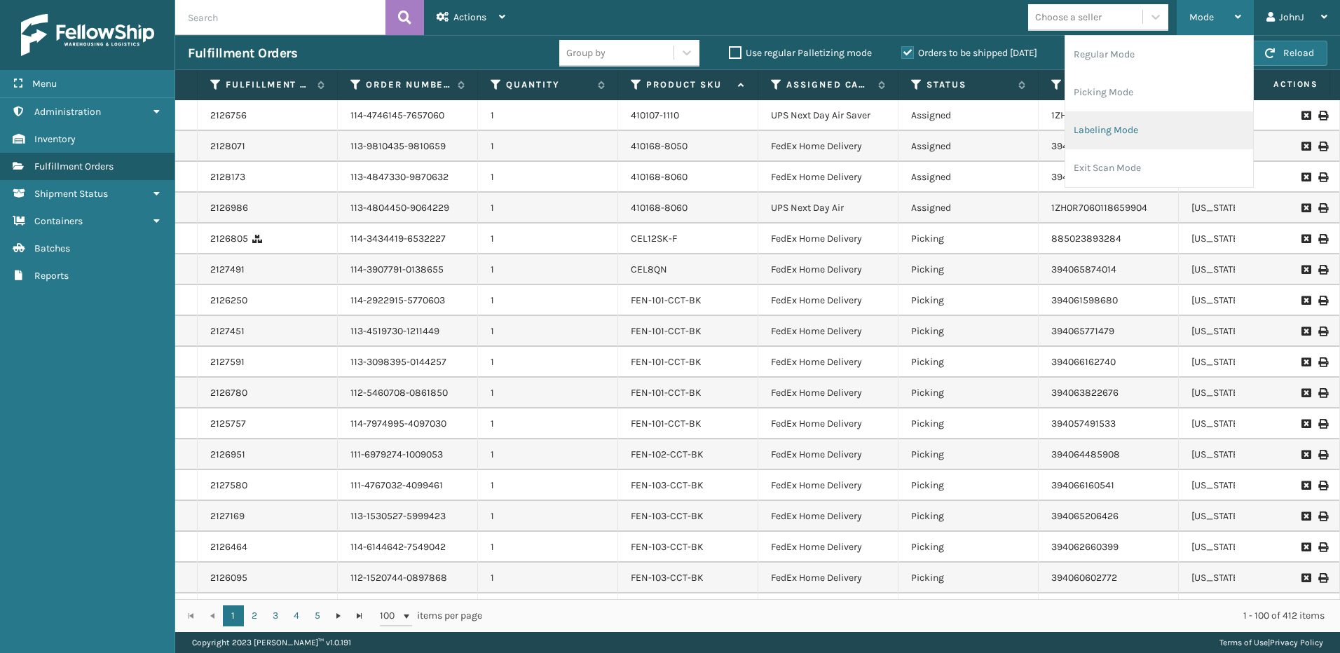
click at [1133, 129] on li "Labeling Mode" at bounding box center [1159, 130] width 188 height 38
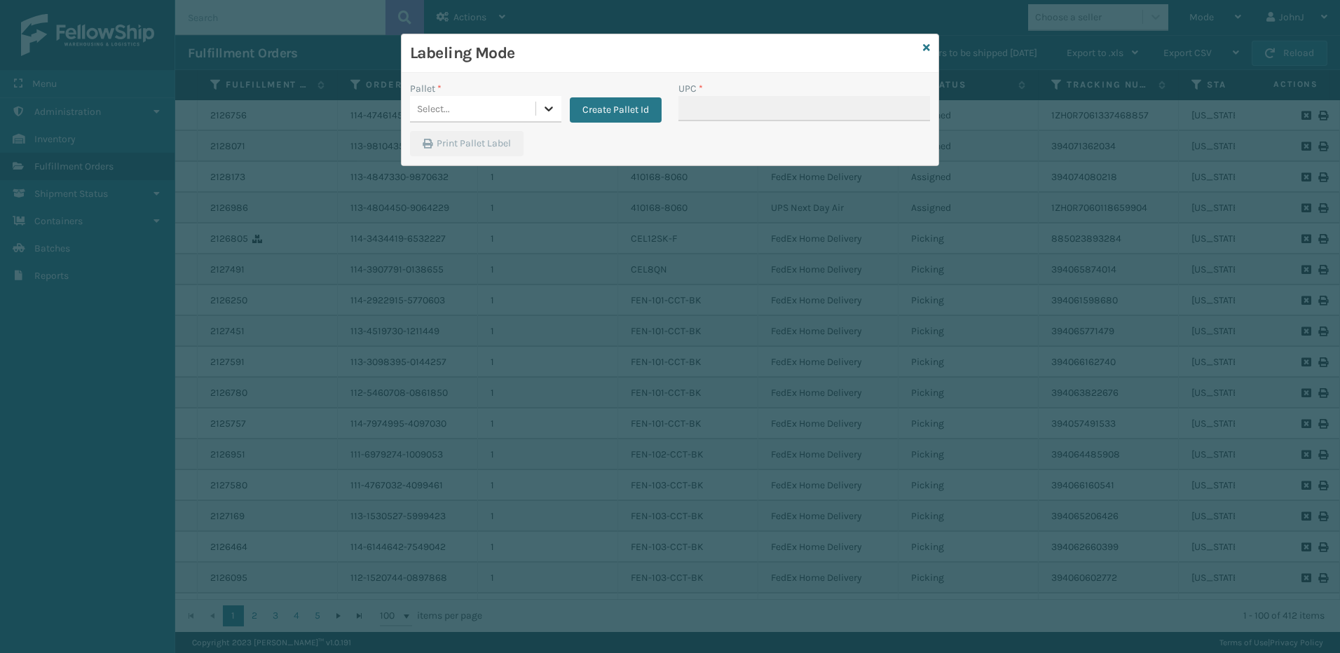
click at [555, 111] on icon at bounding box center [549, 109] width 14 height 14
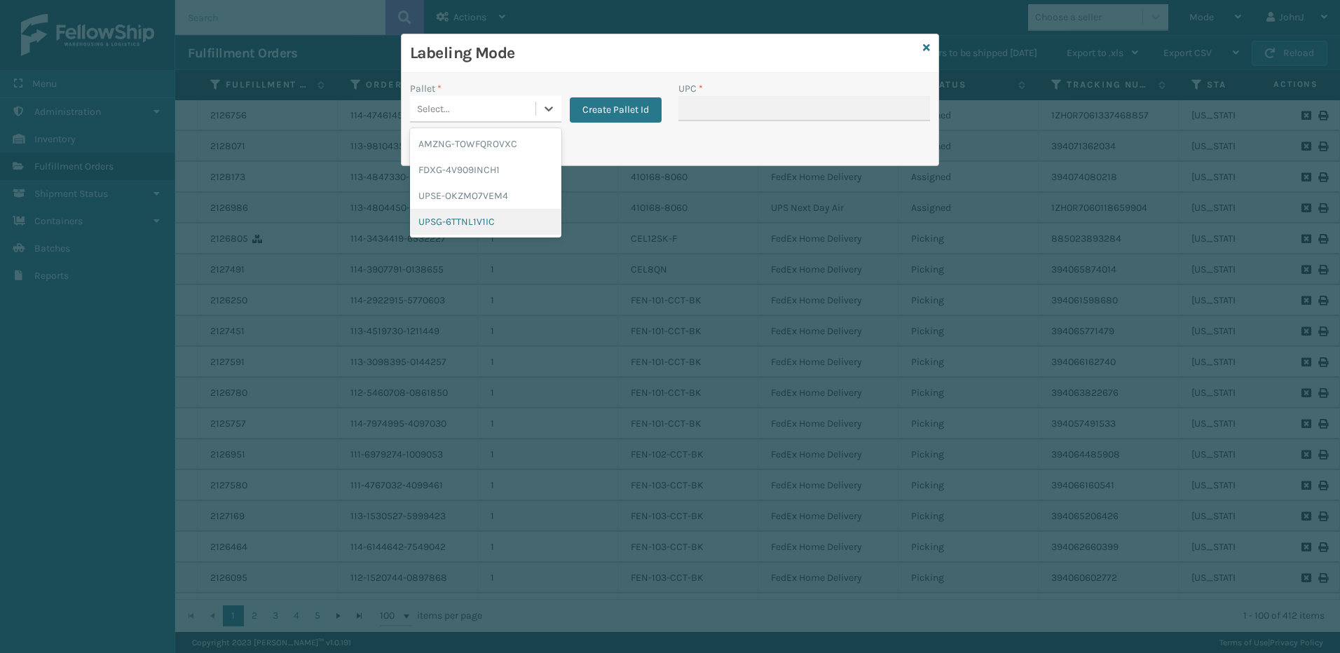
click at [495, 226] on div "UPSG-6TTNL1V1IC" at bounding box center [485, 222] width 151 height 26
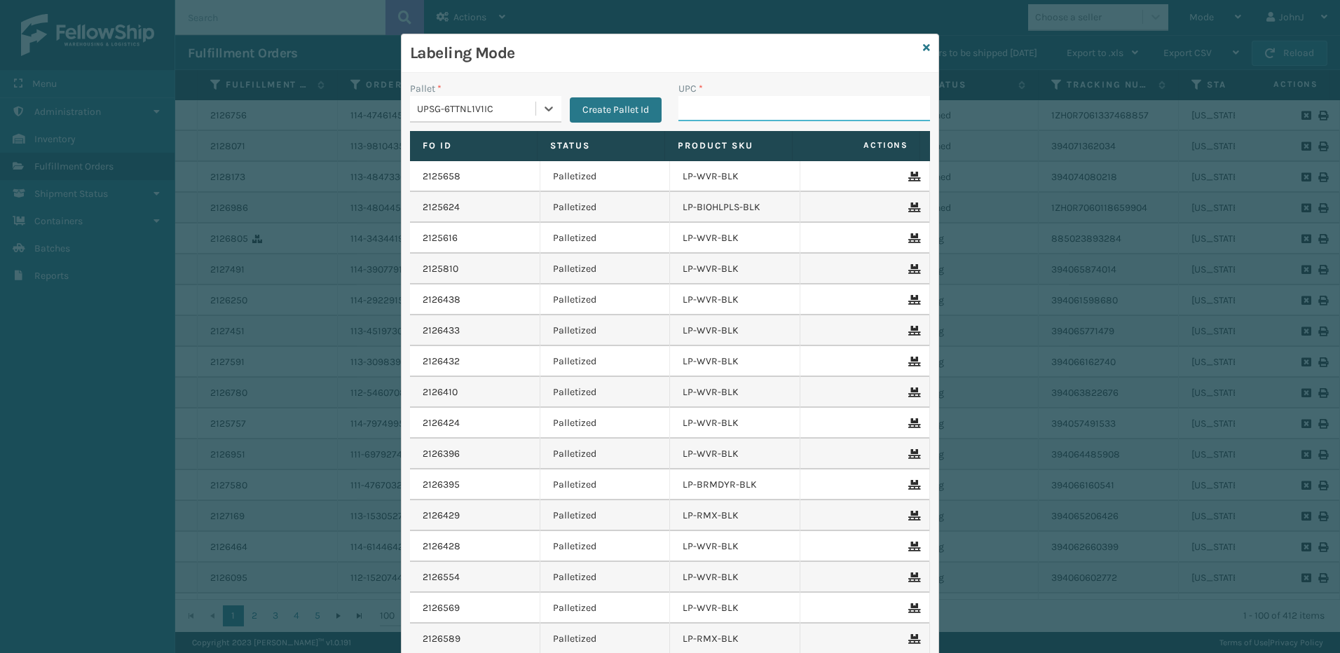
click at [699, 111] on input "UPC *" at bounding box center [804, 108] width 252 height 25
type input "8100909"
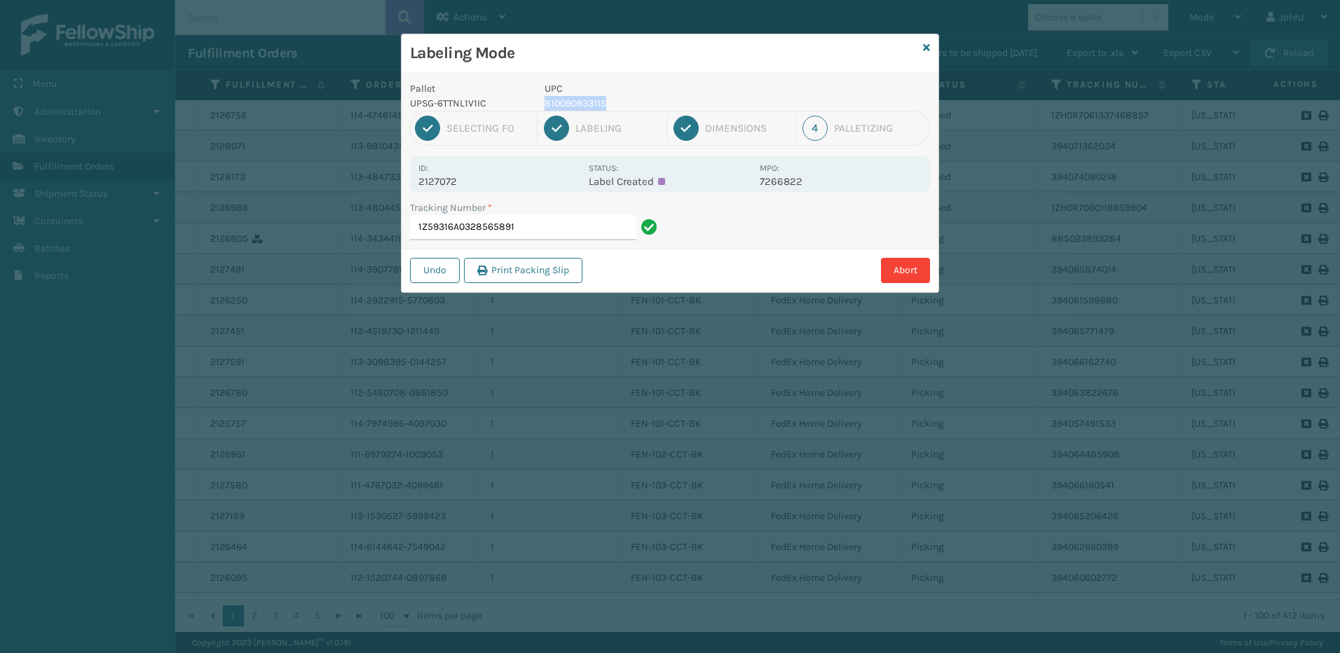
drag, startPoint x: 545, startPoint y: 104, endPoint x: 615, endPoint y: 104, distance: 70.8
click at [615, 104] on p "810090933115" at bounding box center [648, 103] width 207 height 15
copy p "810090933115"
drag, startPoint x: 534, startPoint y: 227, endPoint x: 554, endPoint y: 174, distance: 57.0
click at [534, 226] on input "1Z59316A0328565891" at bounding box center [523, 227] width 226 height 25
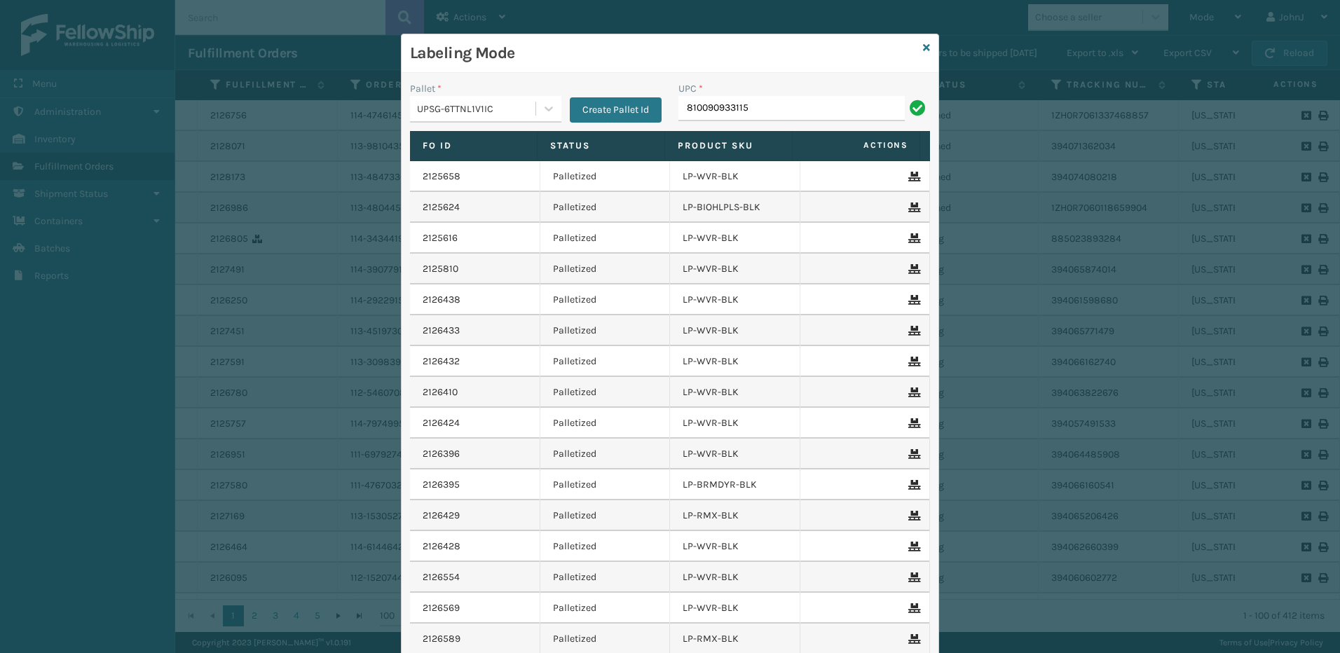
type input "810090933115"
type input "810090933504"
type input "8101613"
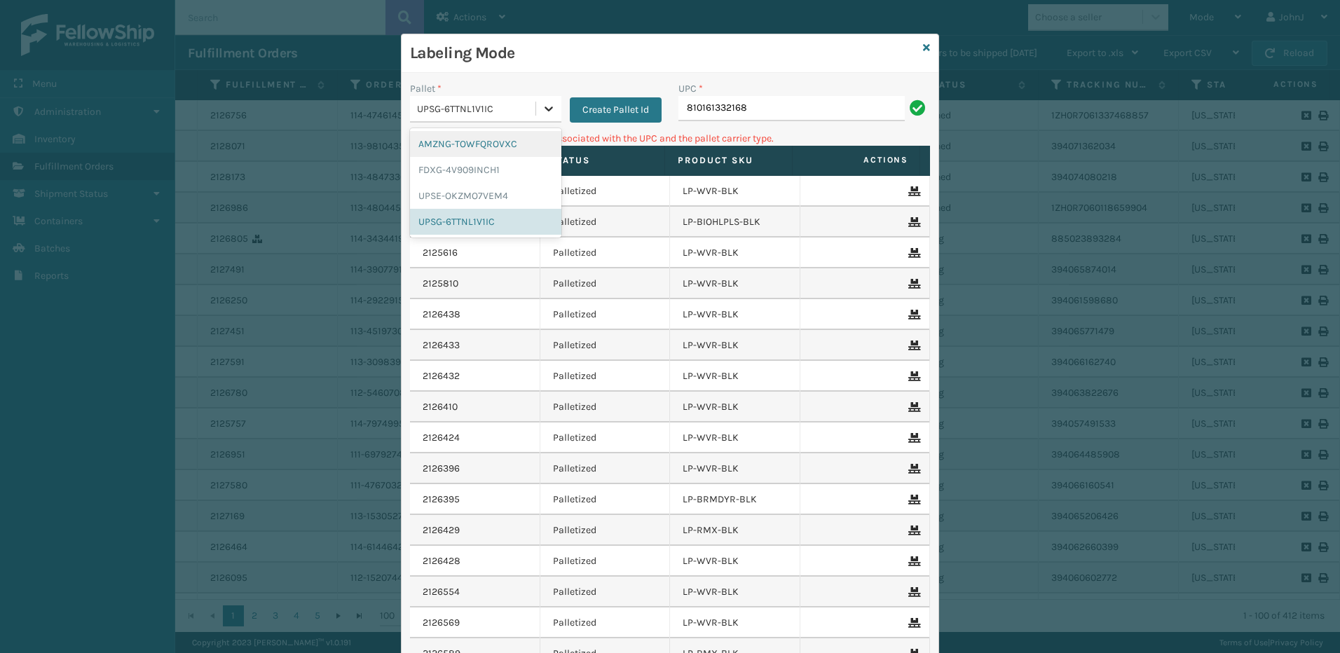
click at [545, 109] on icon at bounding box center [549, 109] width 8 height 5
click at [493, 172] on div "FDXG-4V909INCH1" at bounding box center [485, 170] width 151 height 26
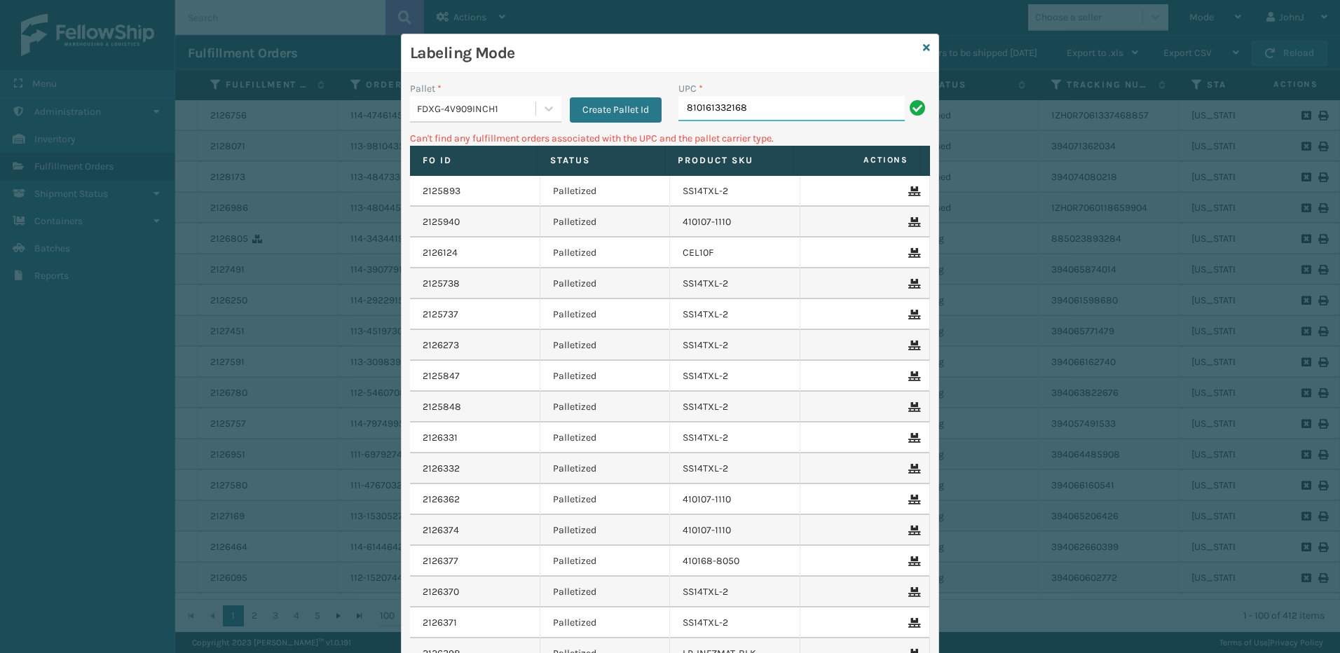
click at [772, 109] on input "810161332168" at bounding box center [791, 108] width 226 height 25
click at [545, 110] on icon at bounding box center [549, 109] width 8 height 5
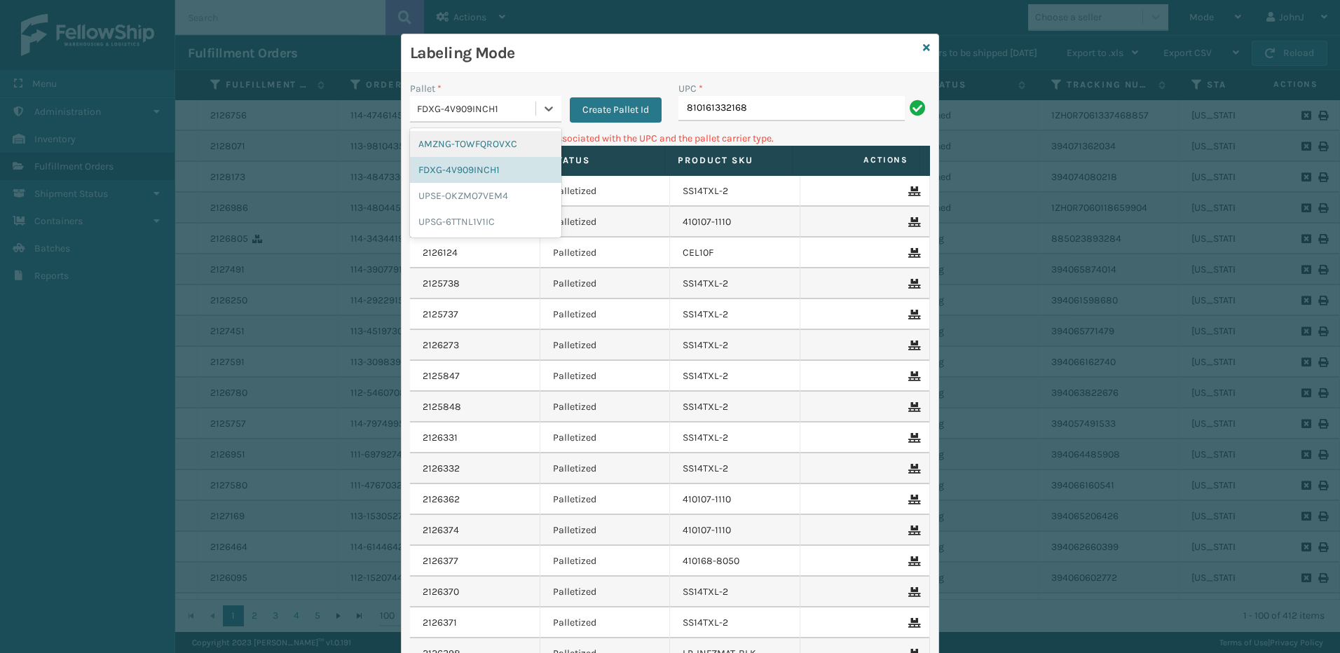
click at [507, 146] on div "AMZNG-TOWFQROVXC" at bounding box center [485, 144] width 151 height 26
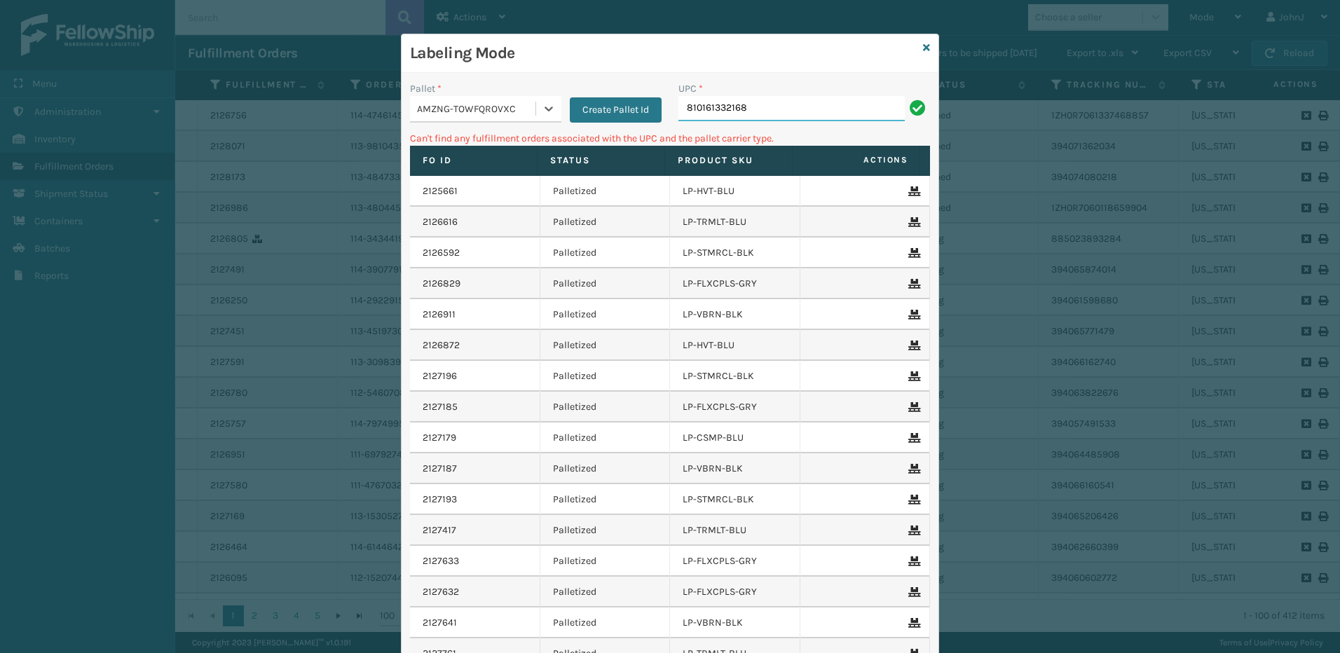
click at [809, 107] on input "810161332168" at bounding box center [791, 108] width 226 height 25
type input "8"
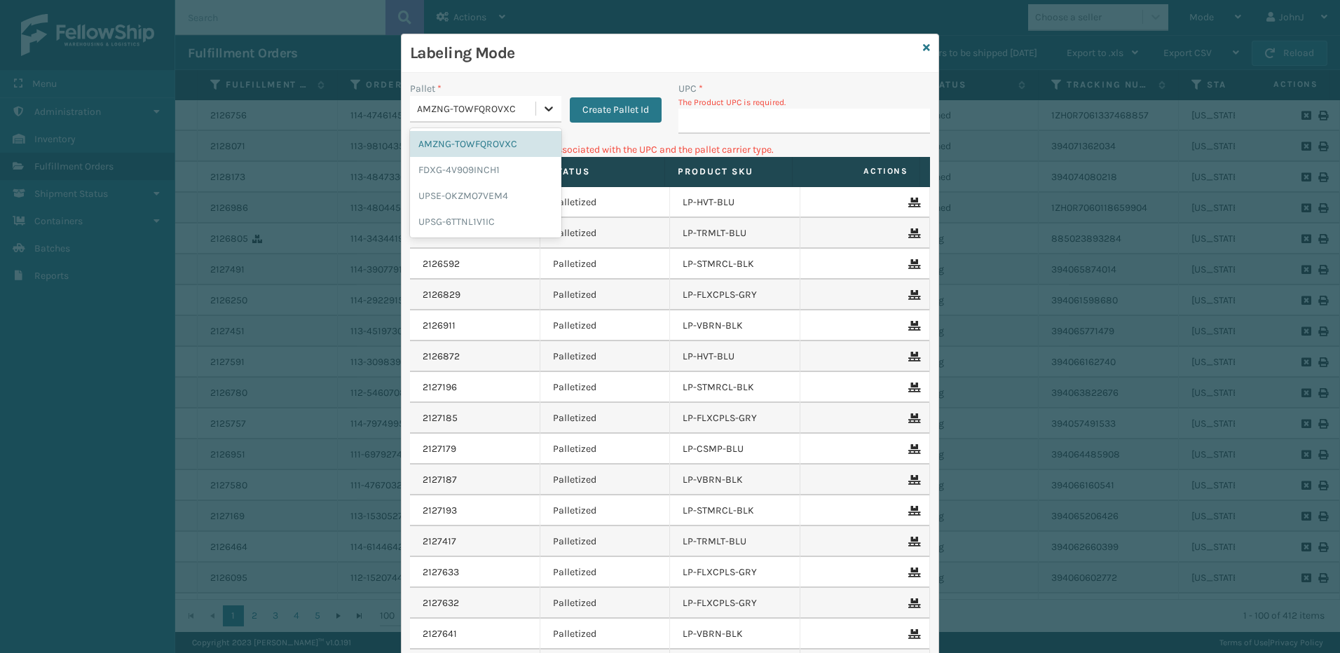
click at [542, 109] on icon at bounding box center [549, 109] width 14 height 14
click at [493, 217] on div "UPSG-6TTNL1V1IC" at bounding box center [485, 222] width 151 height 26
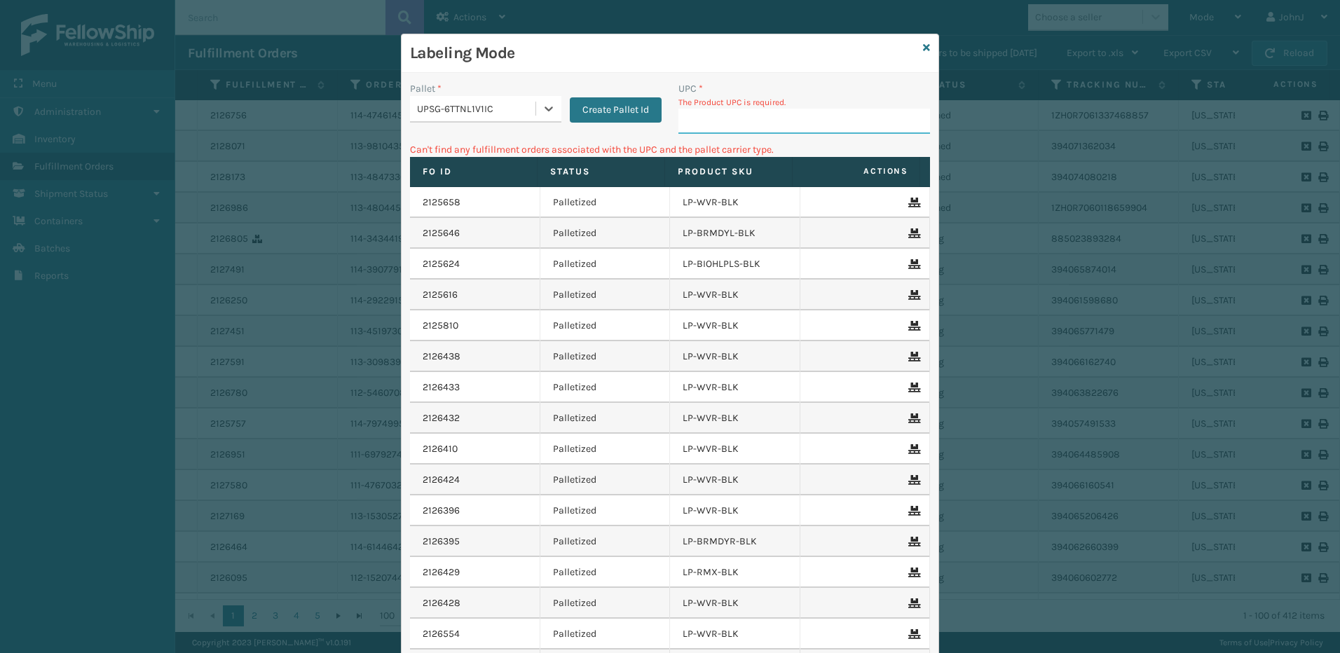
click at [736, 121] on input "UPC *" at bounding box center [804, 121] width 252 height 25
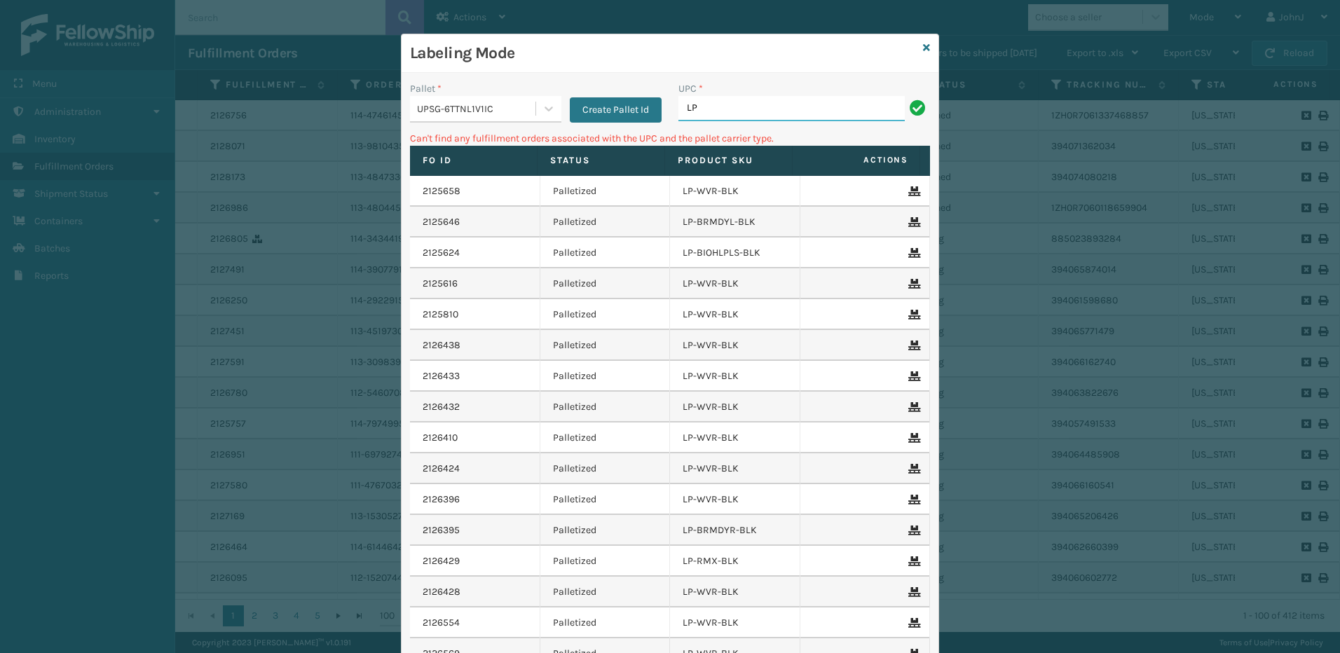
type input "L"
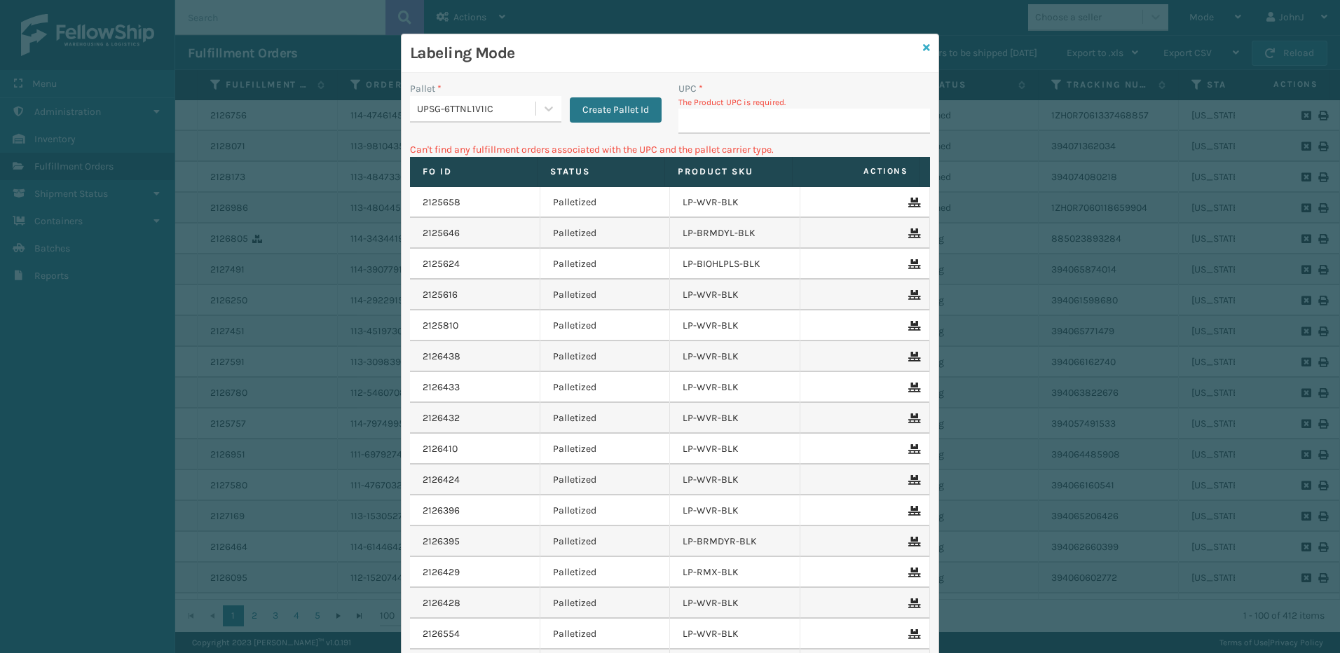
click at [923, 45] on icon at bounding box center [926, 48] width 7 height 10
